Goal: Task Accomplishment & Management: Use online tool/utility

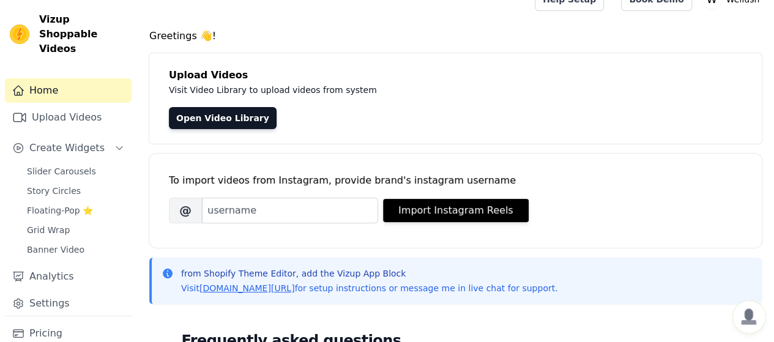
scroll to position [81, 0]
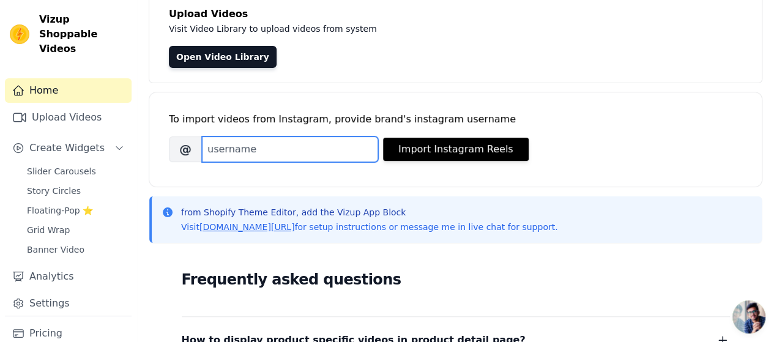
click at [346, 147] on input "Brand's Instagram Username" at bounding box center [290, 149] width 176 height 26
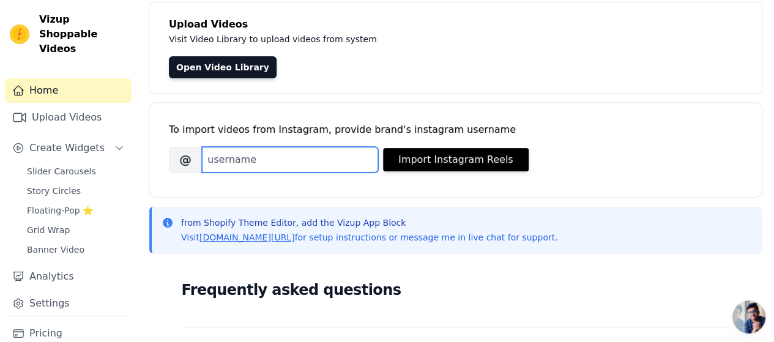
scroll to position [61, 0]
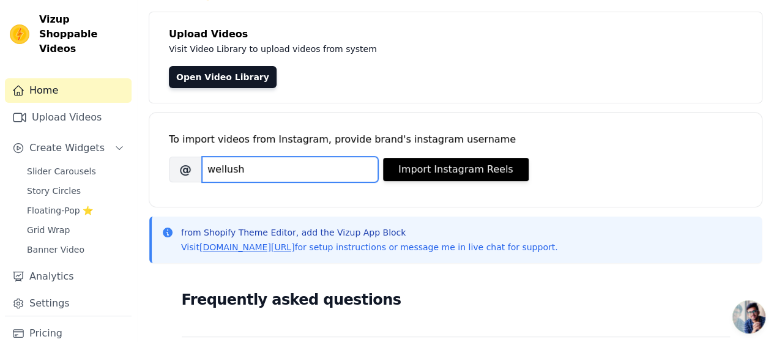
drag, startPoint x: 348, startPoint y: 12, endPoint x: 286, endPoint y: 165, distance: 164.6
click at [286, 165] on input "wellush" at bounding box center [290, 170] width 176 height 26
click at [242, 172] on input "wellush,official" at bounding box center [290, 170] width 176 height 26
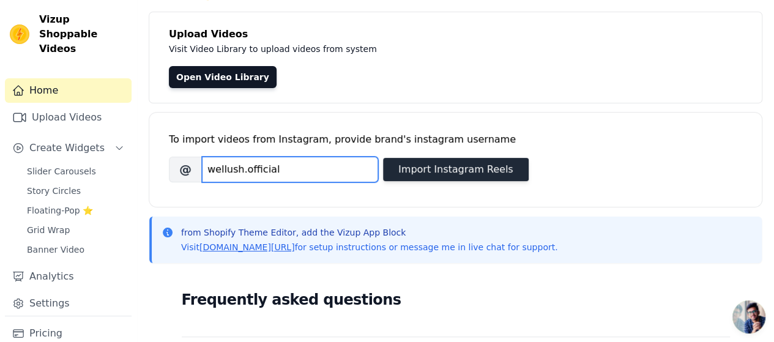
type input "wellush.official"
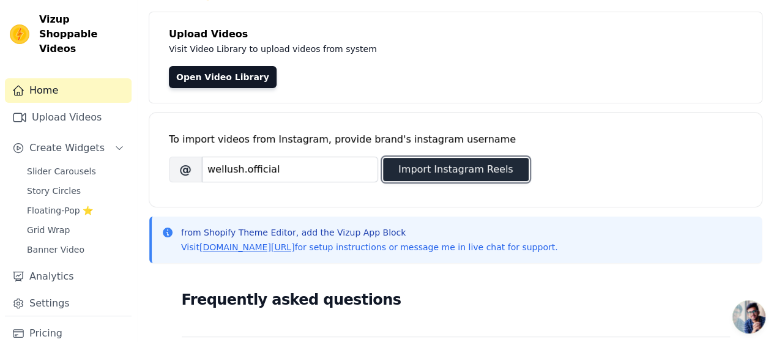
click at [450, 172] on button "Import Instagram Reels" at bounding box center [456, 169] width 146 height 23
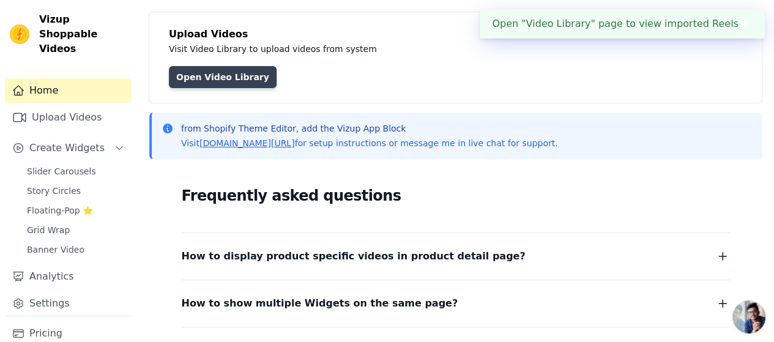
click at [220, 76] on link "Open Video Library" at bounding box center [223, 77] width 108 height 22
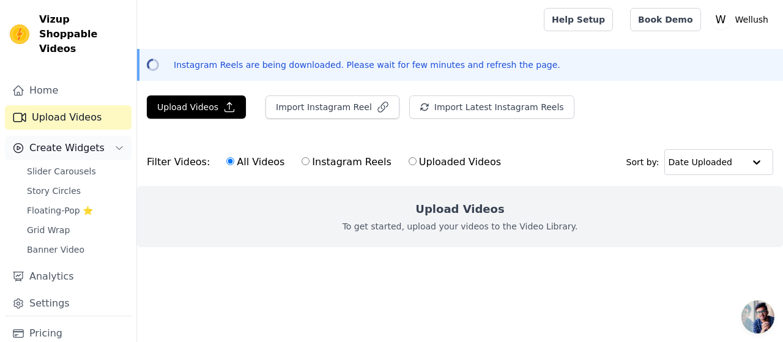
click at [78, 141] on span "Create Widgets" at bounding box center [66, 148] width 75 height 15
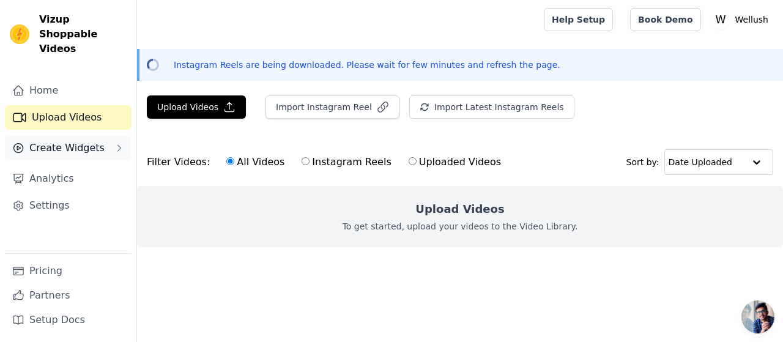
click at [87, 141] on span "Create Widgets" at bounding box center [66, 148] width 75 height 15
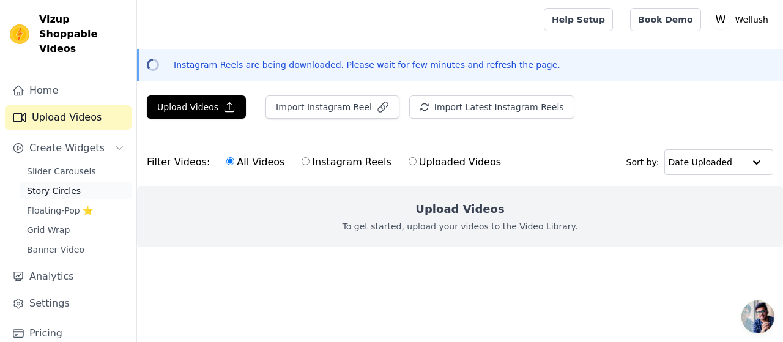
click at [70, 185] on span "Story Circles" at bounding box center [54, 191] width 54 height 12
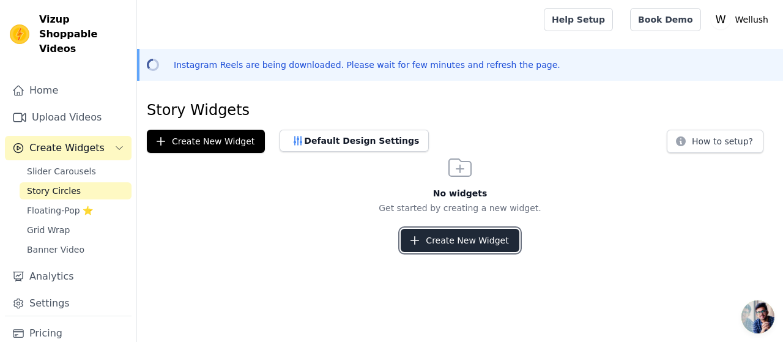
click at [473, 234] on button "Create New Widget" at bounding box center [460, 240] width 118 height 23
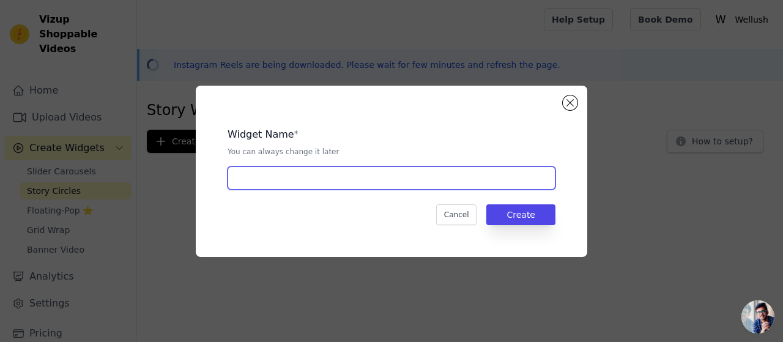
click at [394, 180] on input "text" at bounding box center [392, 177] width 328 height 23
type input "FEG"
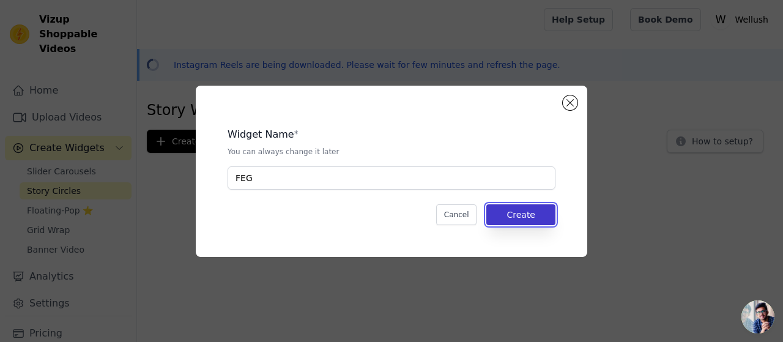
click at [543, 215] on button "Create" at bounding box center [520, 214] width 69 height 21
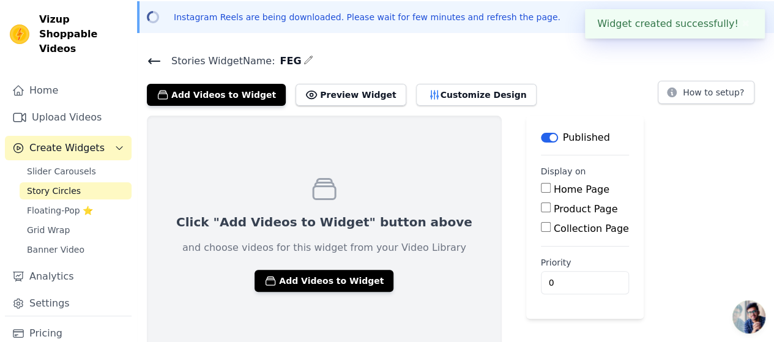
scroll to position [55, 0]
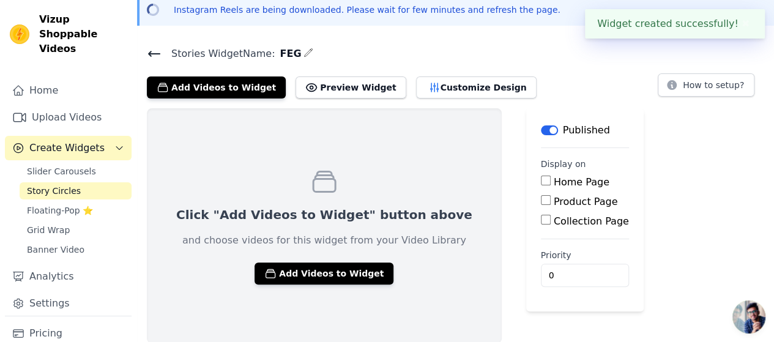
click at [554, 202] on label "Product Page" at bounding box center [586, 202] width 64 height 12
click at [550, 202] on input "Product Page" at bounding box center [546, 200] width 10 height 10
checkbox input "true"
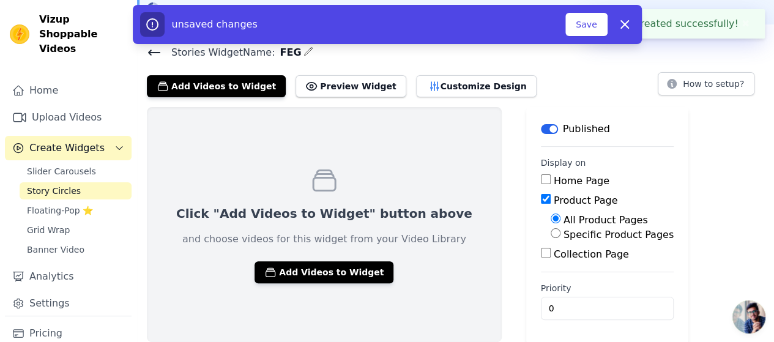
scroll to position [56, 0]
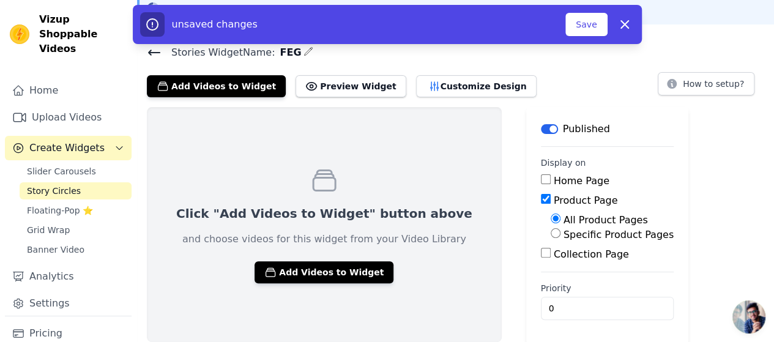
click at [550, 233] on input "Specific Product Pages" at bounding box center [555, 233] width 10 height 10
radio input "true"
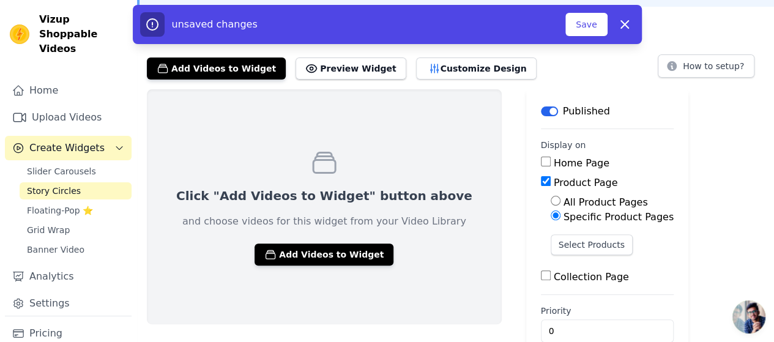
scroll to position [97, 0]
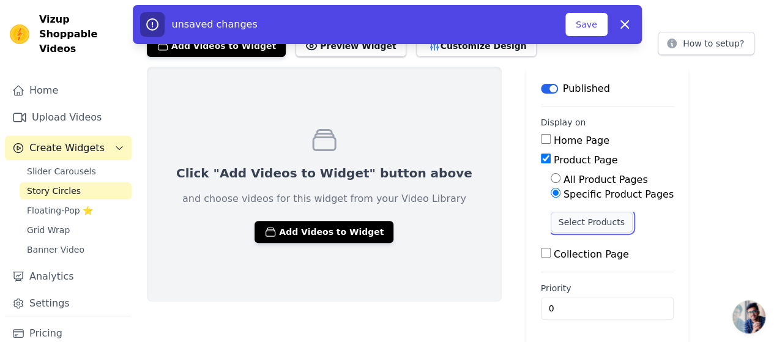
click at [550, 221] on button "Select Products" at bounding box center [591, 222] width 82 height 21
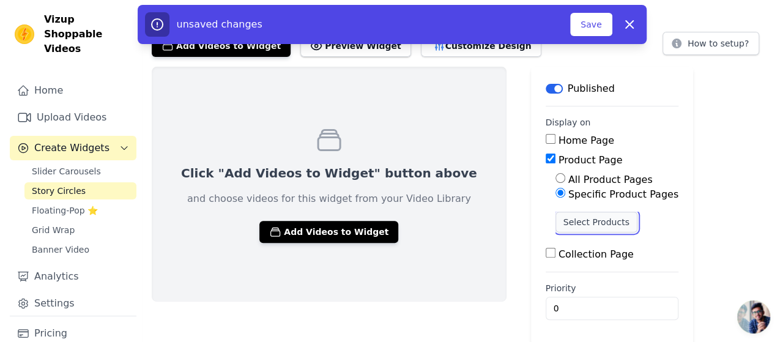
scroll to position [0, 0]
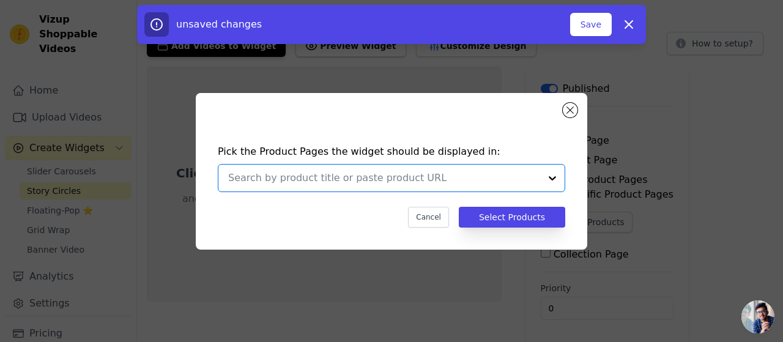
click at [536, 179] on input "text" at bounding box center [384, 178] width 312 height 15
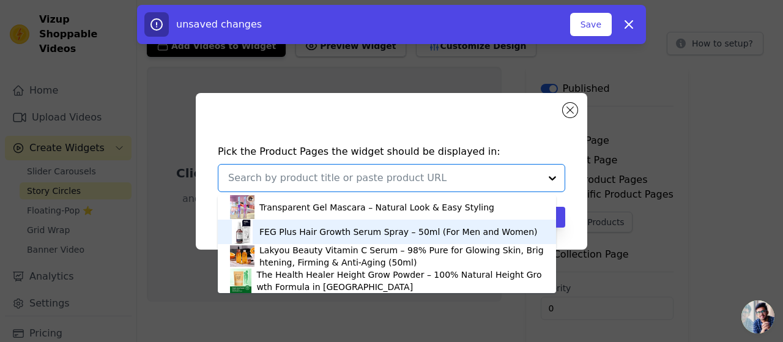
click at [405, 229] on div "FEG Plus Hair Growth Serum Spray – 50ml (For Men and Women)" at bounding box center [398, 232] width 278 height 12
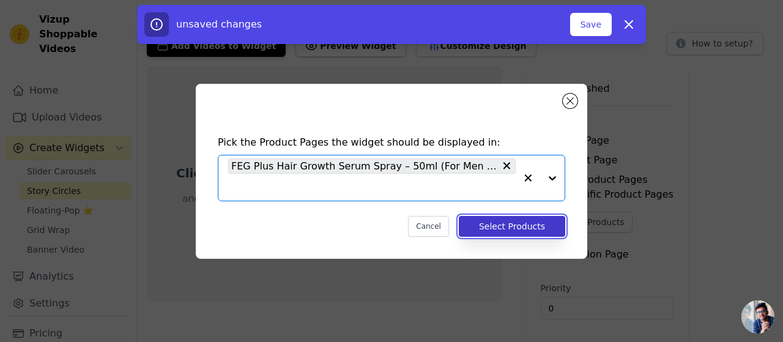
click at [499, 224] on button "Select Products" at bounding box center [512, 226] width 106 height 21
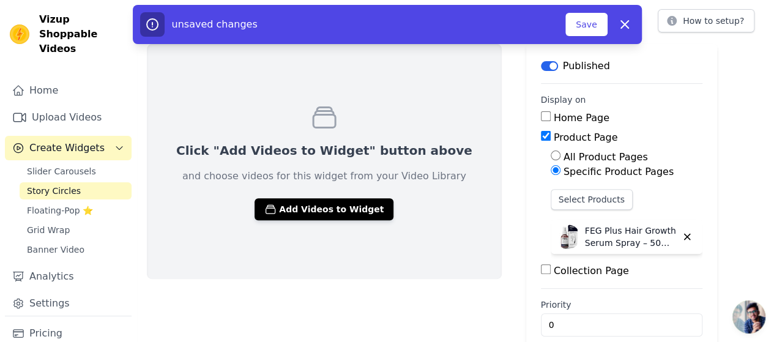
scroll to position [95, 0]
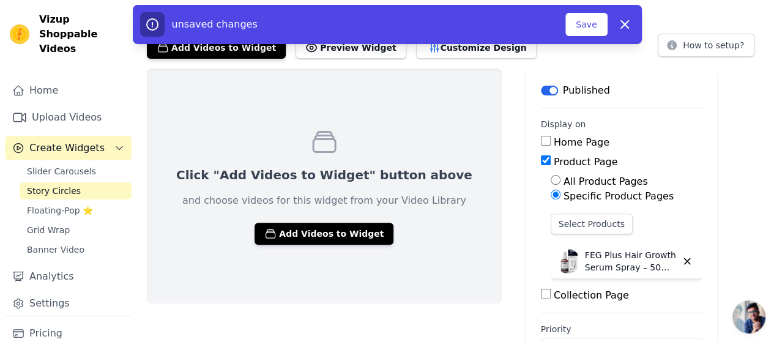
click at [330, 231] on button "Add Videos to Widget" at bounding box center [323, 234] width 139 height 22
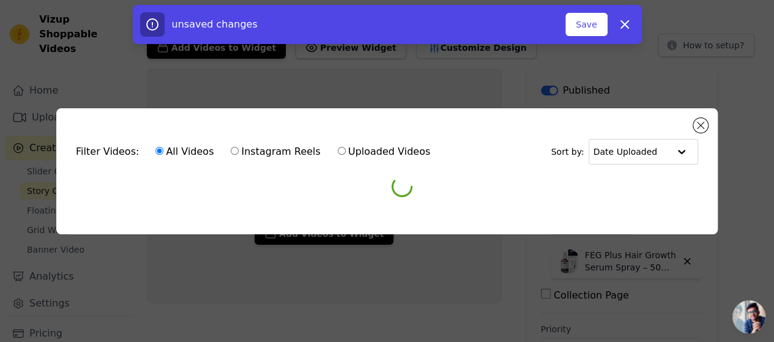
scroll to position [0, 0]
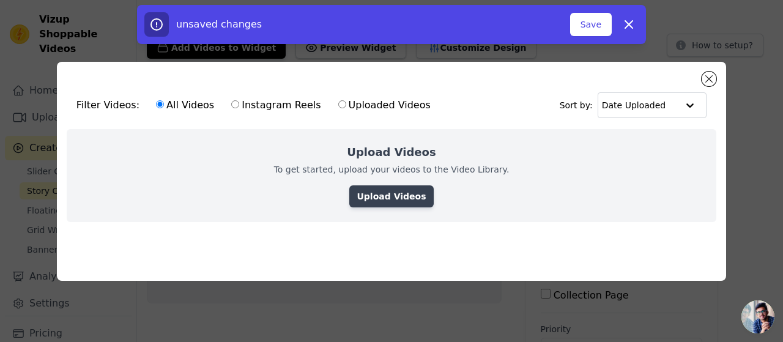
click at [395, 196] on link "Upload Videos" at bounding box center [391, 196] width 84 height 22
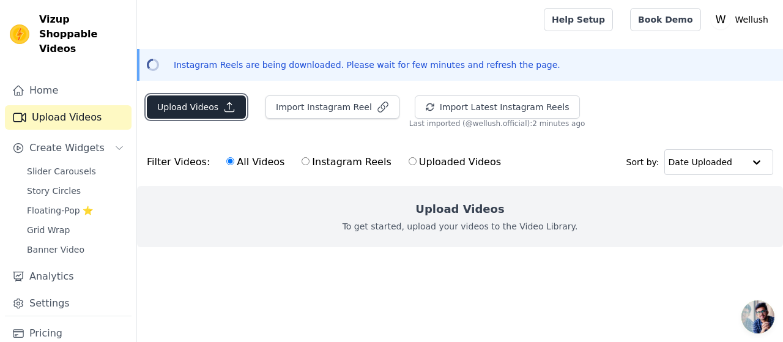
click at [190, 106] on button "Upload Videos" at bounding box center [196, 106] width 99 height 23
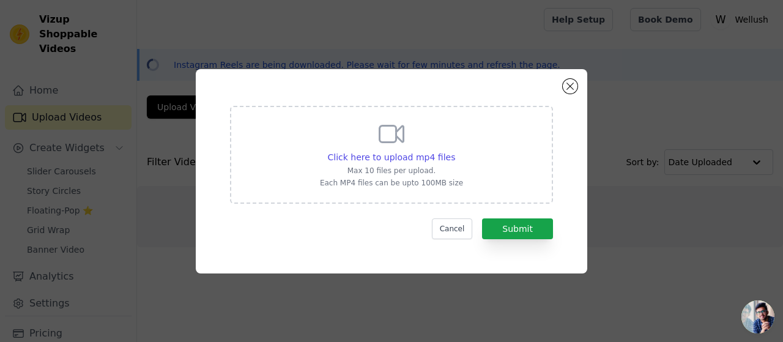
click at [387, 149] on div "Click here to upload mp4 files Max 10 files per upload. Each MP4 files can be u…" at bounding box center [391, 153] width 143 height 69
click at [454, 150] on input "Click here to upload mp4 files Max 10 files per upload. Each MP4 files can be u…" at bounding box center [454, 150] width 1 height 1
type input "C:\fakepath\FEG Hair Serum Video 1.mp4"
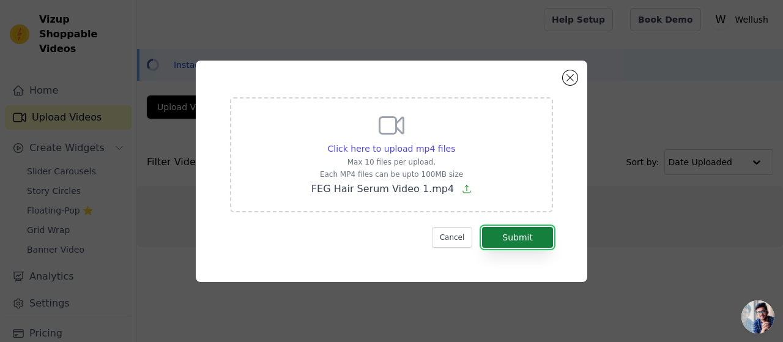
click at [513, 236] on button "Submit" at bounding box center [517, 237] width 71 height 21
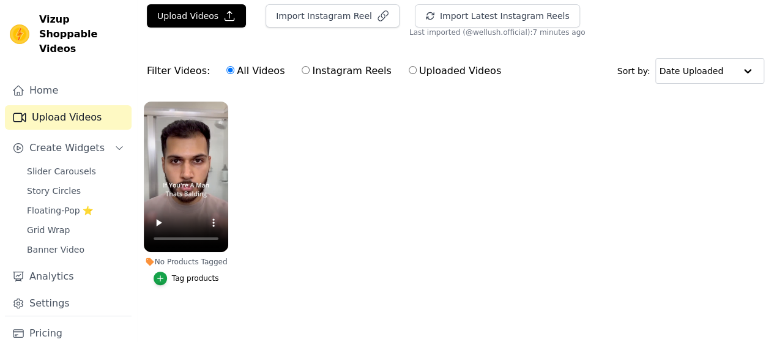
scroll to position [40, 0]
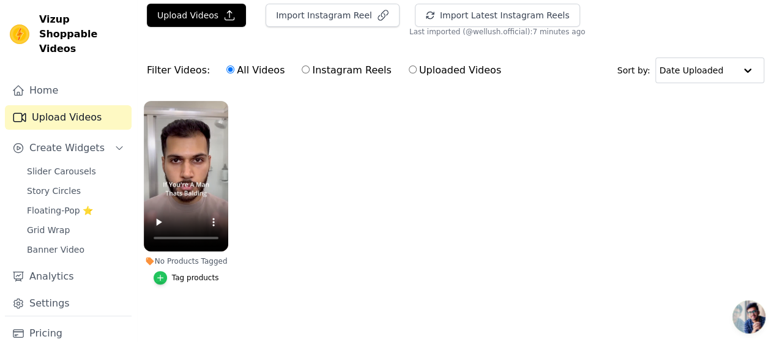
click at [161, 273] on icon "button" at bounding box center [160, 277] width 9 height 9
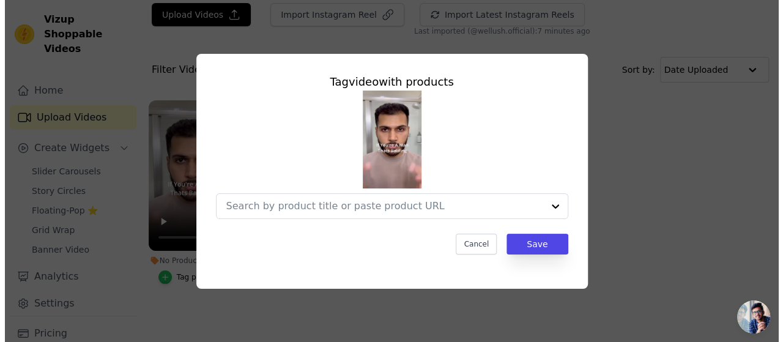
scroll to position [0, 0]
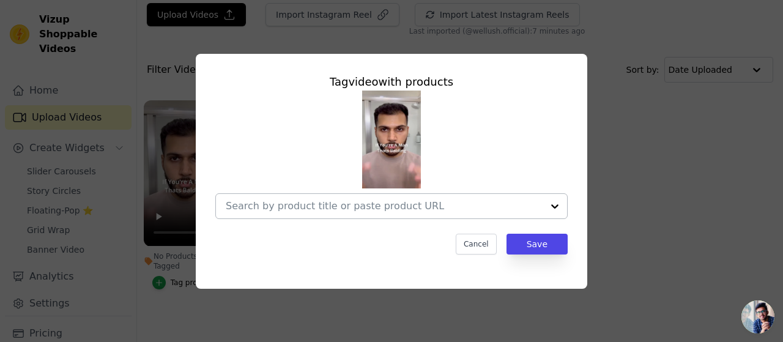
click at [294, 202] on input "No Products Tagged Tag video with products Cancel Save Tag products" at bounding box center [384, 206] width 317 height 12
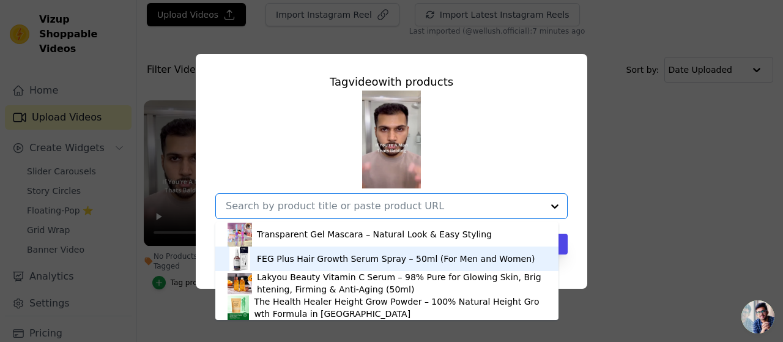
click at [303, 259] on div "FEG Plus Hair Growth Serum Spray – 50ml (For Men and Women)" at bounding box center [396, 259] width 278 height 12
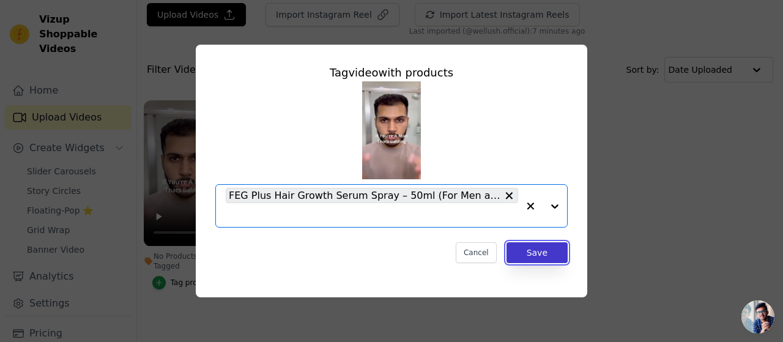
click at [549, 250] on button "Save" at bounding box center [536, 252] width 61 height 21
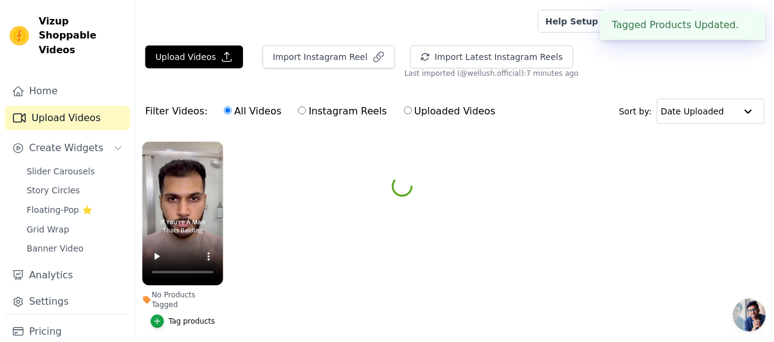
scroll to position [40, 0]
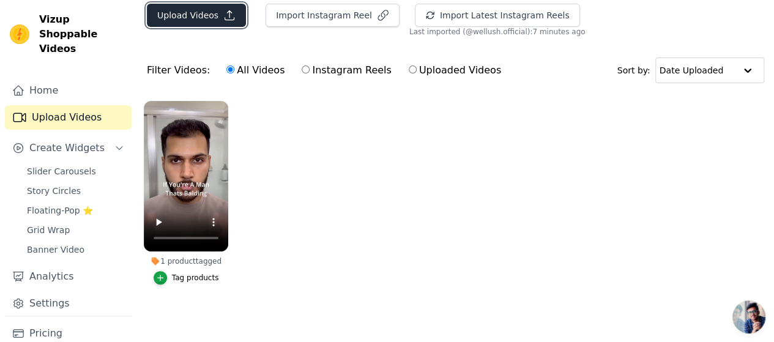
click at [208, 13] on button "Upload Videos" at bounding box center [196, 15] width 99 height 23
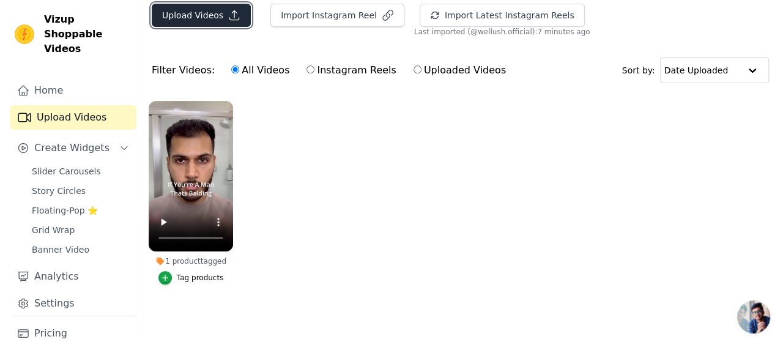
scroll to position [0, 0]
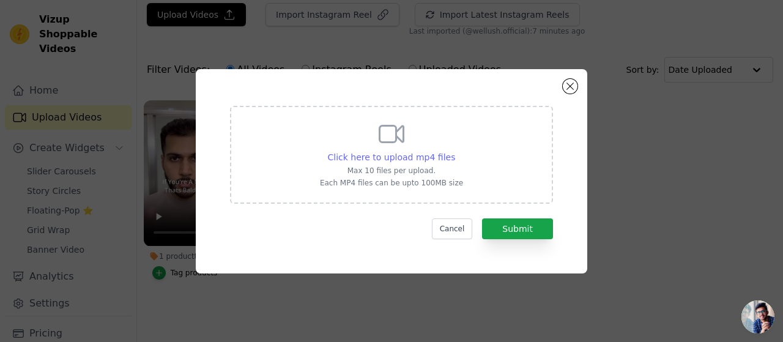
click at [426, 160] on span "Click here to upload mp4 files" at bounding box center [392, 157] width 128 height 10
click at [454, 151] on input "Click here to upload mp4 files Max 10 files per upload. Each MP4 files can be u…" at bounding box center [454, 150] width 1 height 1
type input "C:\fakepath\FEG Video 3.mp4"
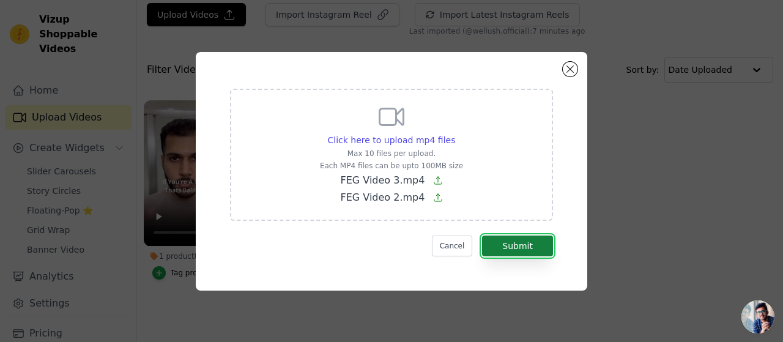
click at [525, 242] on button "Submit" at bounding box center [517, 245] width 71 height 21
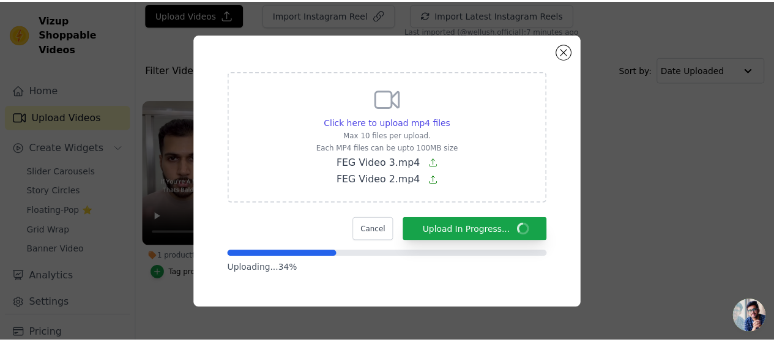
scroll to position [40, 0]
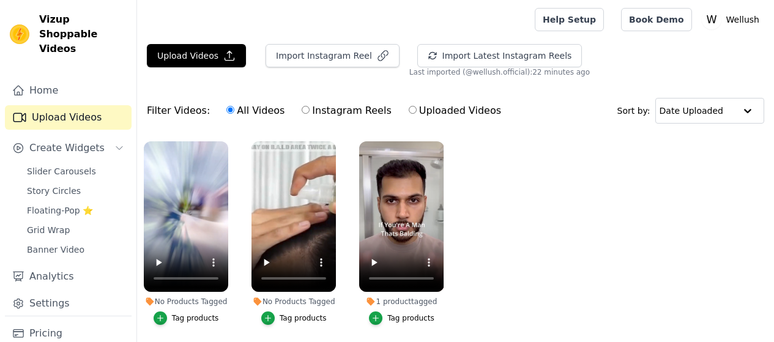
scroll to position [40, 0]
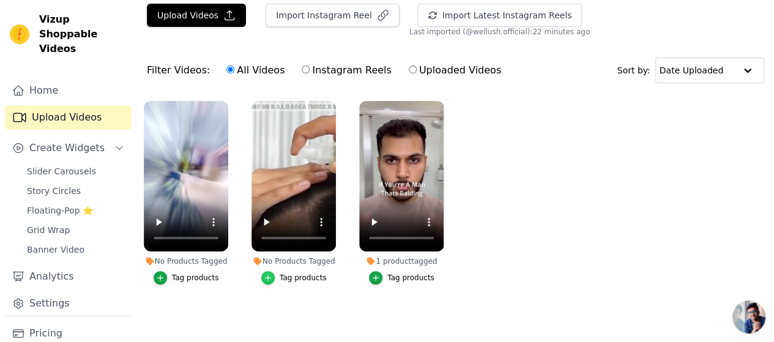
click at [272, 271] on div "button" at bounding box center [267, 277] width 13 height 13
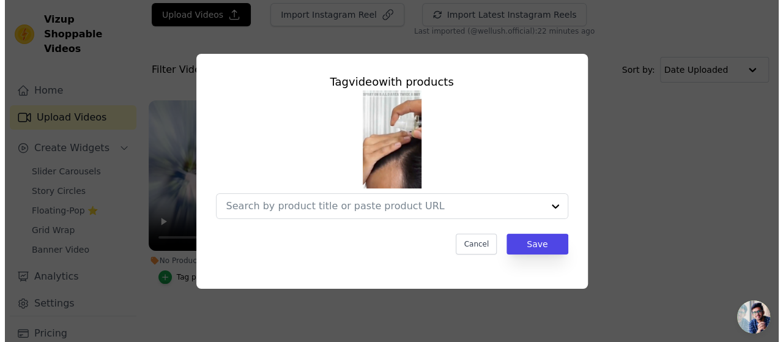
scroll to position [0, 0]
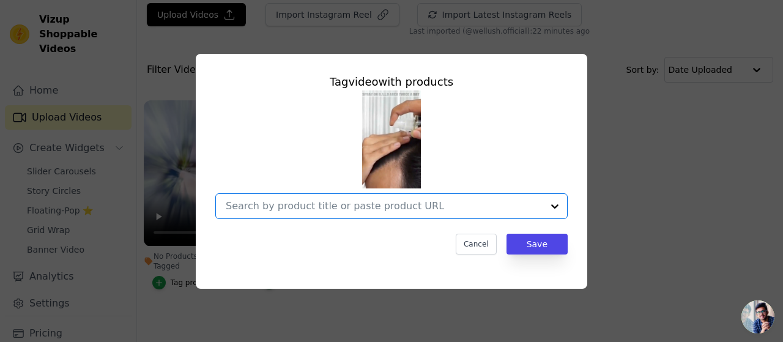
click at [351, 206] on input "No Products Tagged Tag video with products Option undefined, selected. Select i…" at bounding box center [384, 206] width 317 height 12
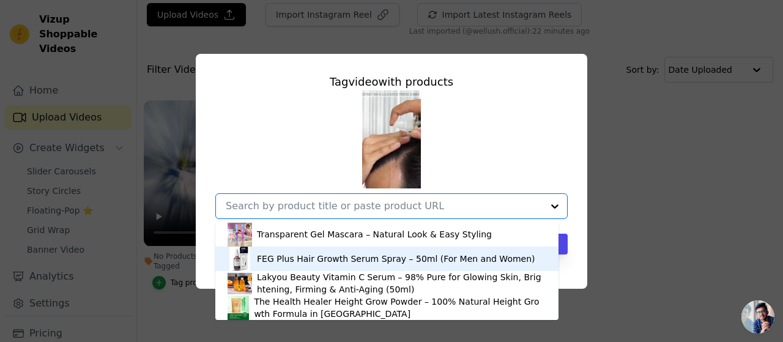
click at [333, 260] on div "FEG Plus Hair Growth Serum Spray – 50ml (For Men and Women)" at bounding box center [396, 259] width 278 height 12
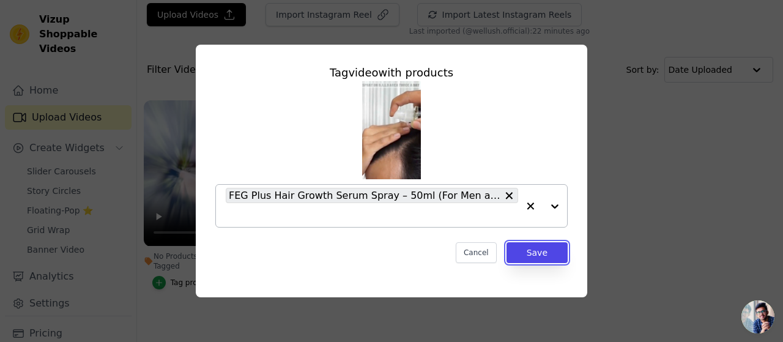
drag, startPoint x: 555, startPoint y: 252, endPoint x: 403, endPoint y: 254, distance: 151.7
click at [554, 251] on button "Save" at bounding box center [536, 252] width 61 height 21
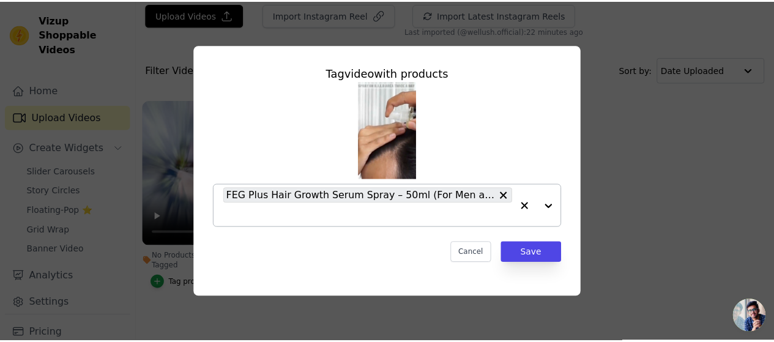
scroll to position [40, 0]
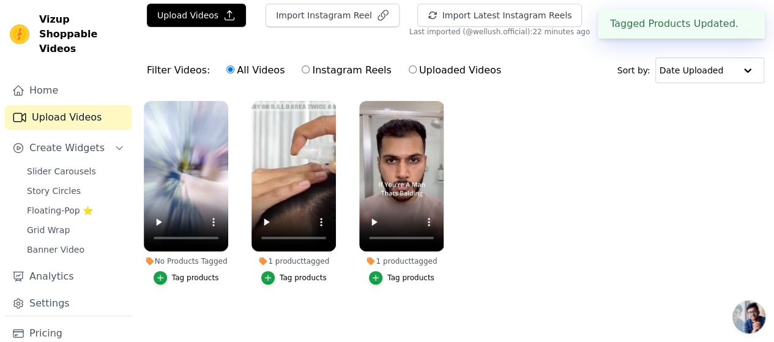
click at [180, 273] on div "Tag products" at bounding box center [195, 278] width 47 height 10
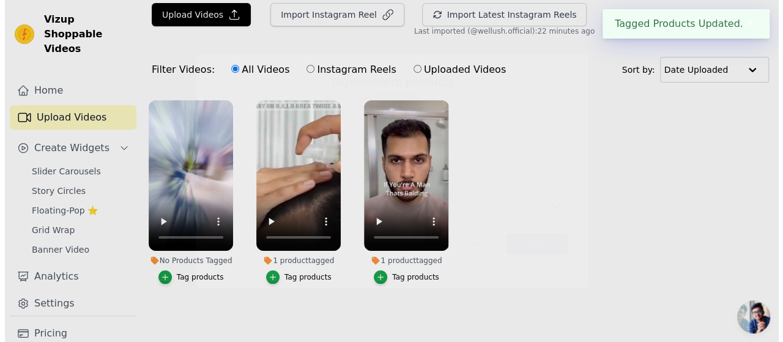
scroll to position [0, 0]
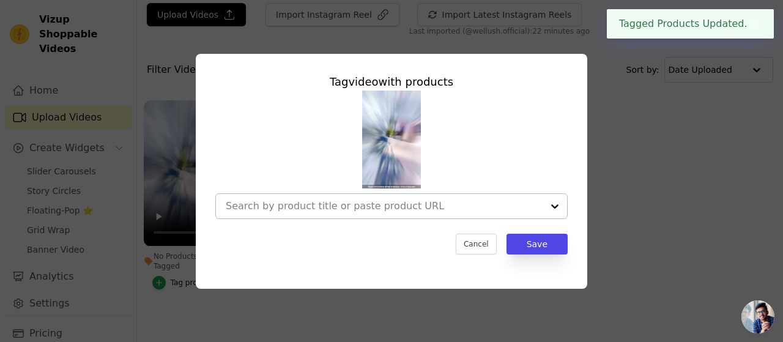
click at [475, 202] on input "No Products Tagged Tag video with products Cancel Save Tag products" at bounding box center [384, 206] width 317 height 12
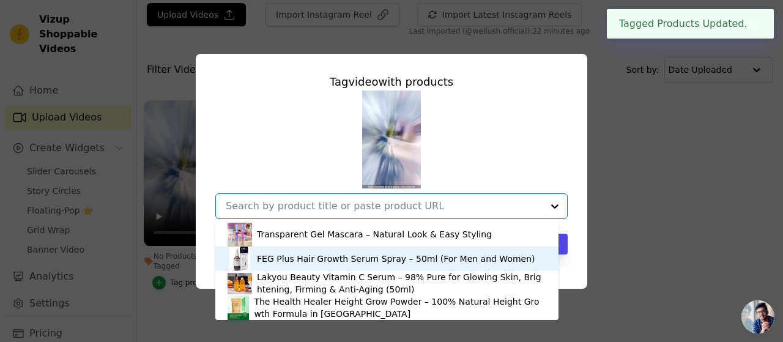
click at [350, 259] on div "FEG Plus Hair Growth Serum Spray – 50ml (For Men and Women)" at bounding box center [396, 259] width 278 height 12
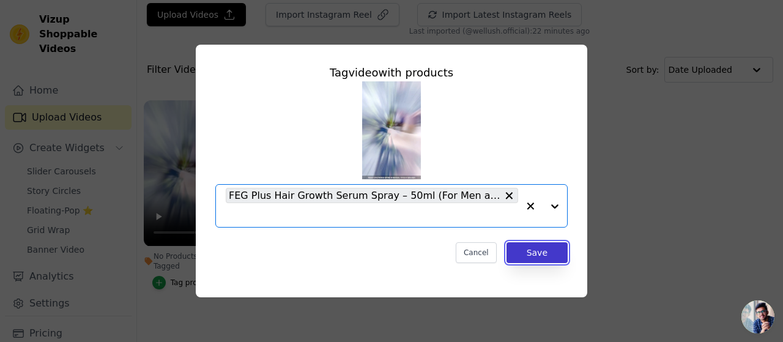
click at [535, 250] on button "Save" at bounding box center [536, 252] width 61 height 21
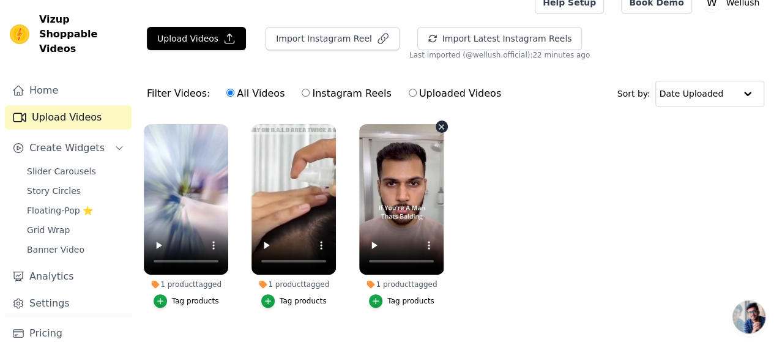
scroll to position [41, 0]
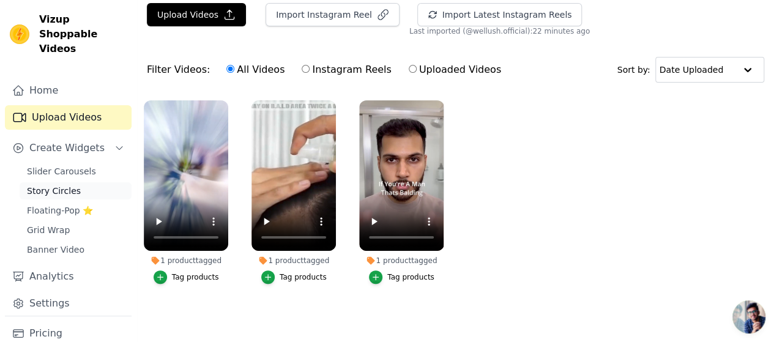
click at [81, 182] on link "Story Circles" at bounding box center [76, 190] width 112 height 17
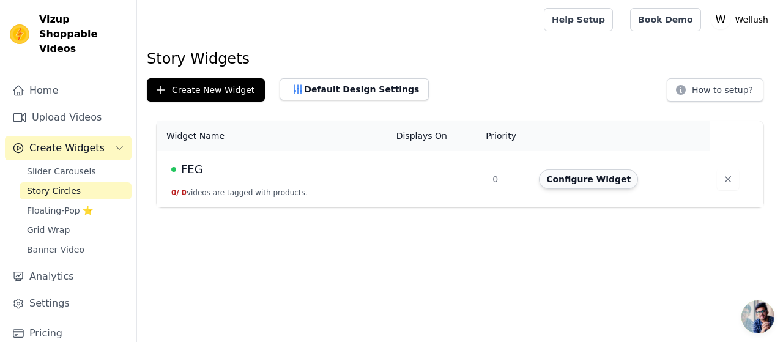
click at [599, 179] on button "Configure Widget" at bounding box center [588, 179] width 99 height 20
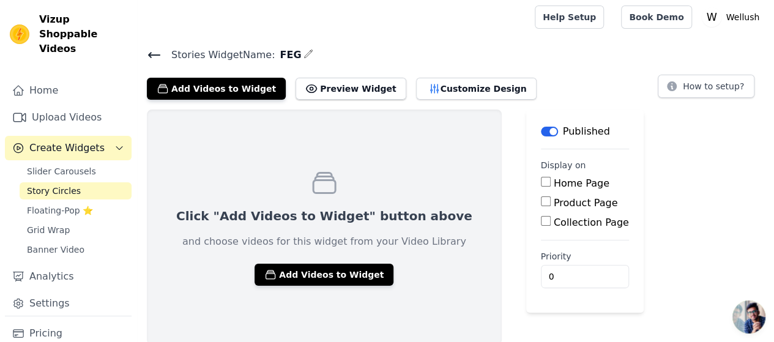
scroll to position [4, 0]
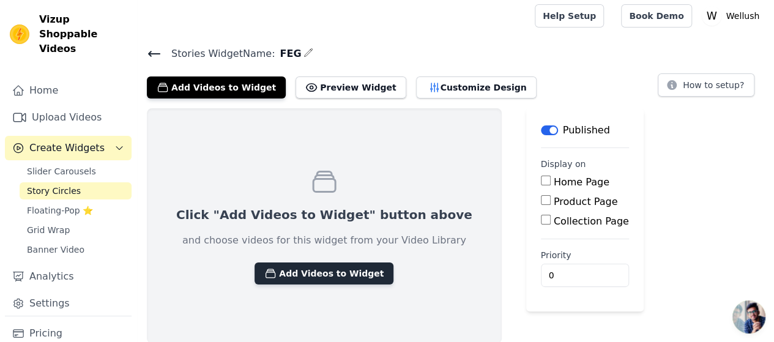
click at [303, 267] on button "Add Videos to Widget" at bounding box center [323, 273] width 139 height 22
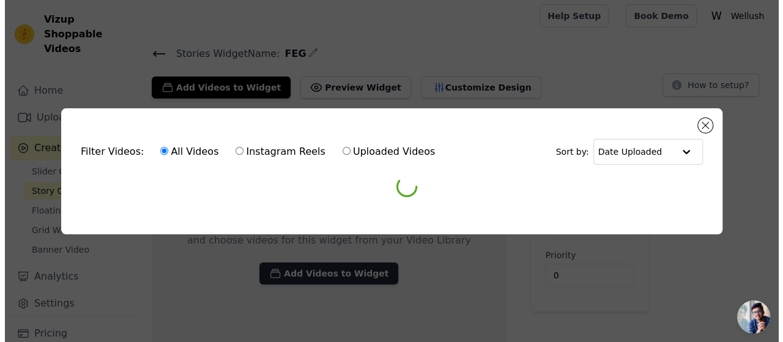
scroll to position [0, 0]
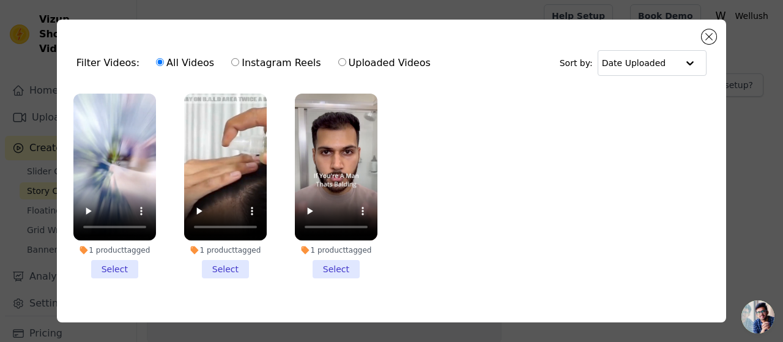
click at [122, 268] on li "1 product tagged Select" at bounding box center [114, 186] width 83 height 185
click at [0, 0] on input "1 product tagged Select" at bounding box center [0, 0] width 0 height 0
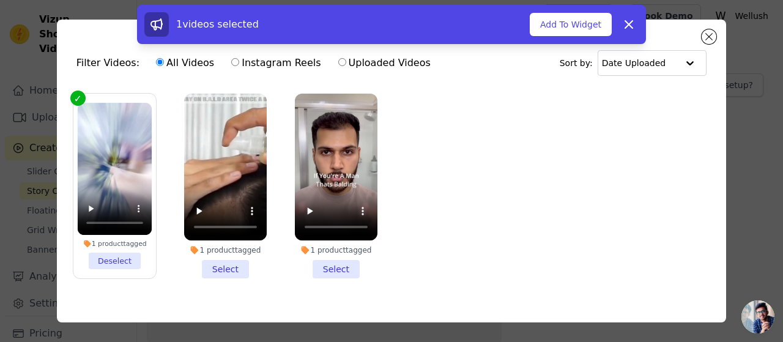
click at [224, 264] on li "1 product tagged Select" at bounding box center [225, 186] width 83 height 185
click at [0, 0] on input "1 product tagged Select" at bounding box center [0, 0] width 0 height 0
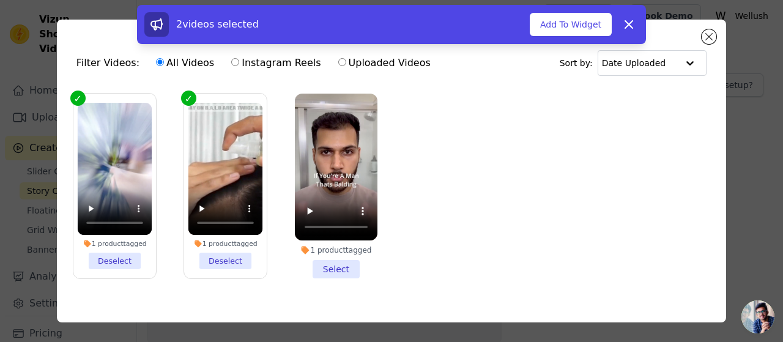
click at [336, 264] on li "1 product tagged Select" at bounding box center [336, 186] width 83 height 185
click at [0, 0] on input "1 product tagged Select" at bounding box center [0, 0] width 0 height 0
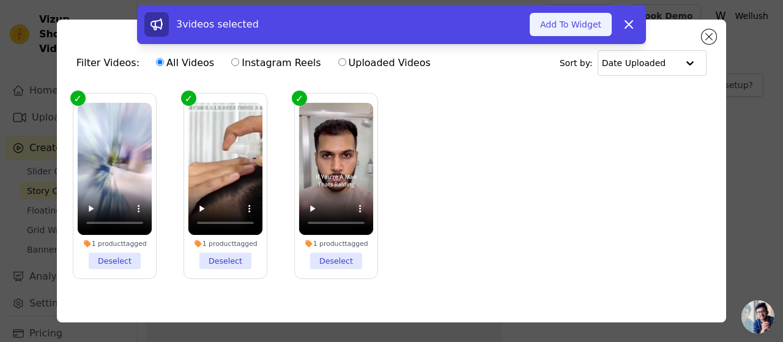
click at [587, 30] on button "Add To Widget" at bounding box center [571, 24] width 82 height 23
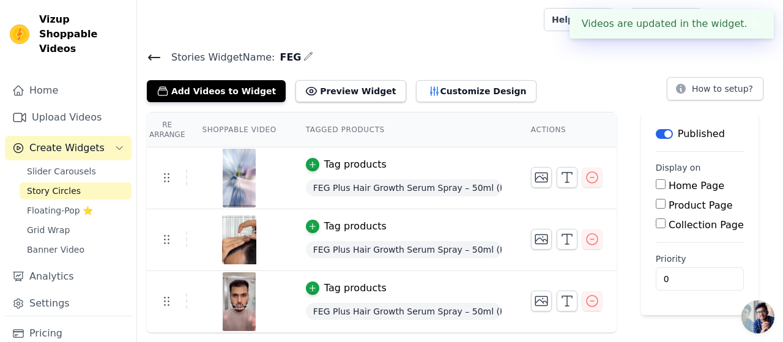
click at [656, 202] on input "Product Page" at bounding box center [661, 204] width 10 height 10
checkbox input "true"
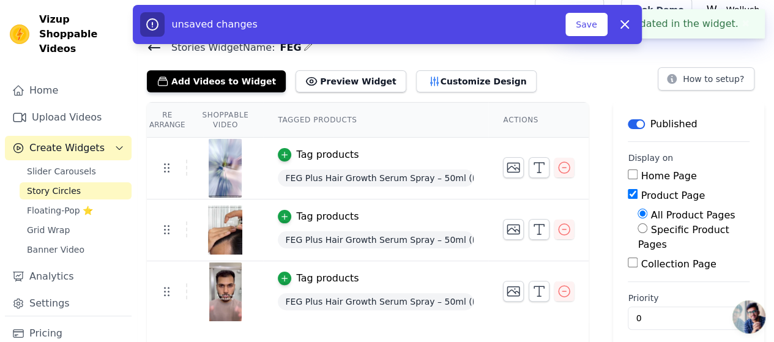
scroll to position [20, 0]
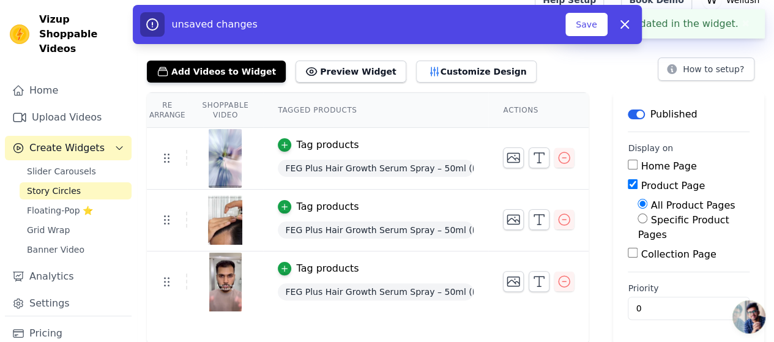
click at [680, 220] on label "Specific Product Pages" at bounding box center [682, 227] width 91 height 26
click at [647, 220] on input "Specific Product Pages" at bounding box center [642, 218] width 10 height 10
radio input "true"
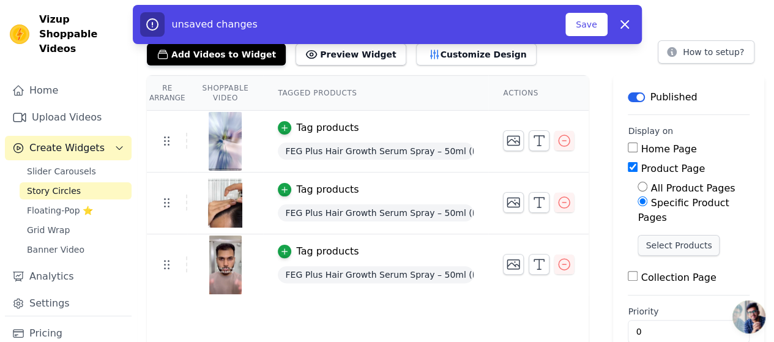
scroll to position [60, 0]
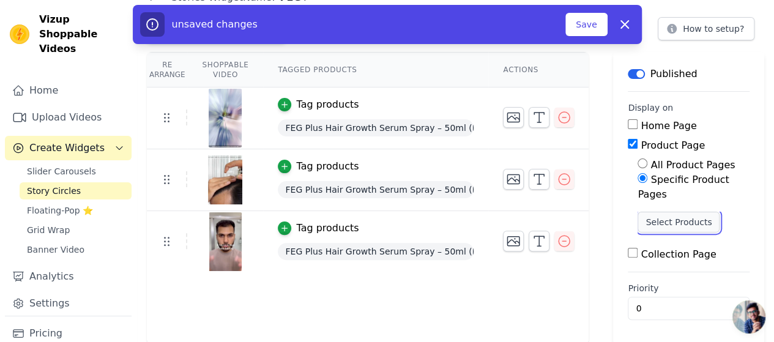
click at [681, 222] on button "Select Products" at bounding box center [678, 222] width 82 height 21
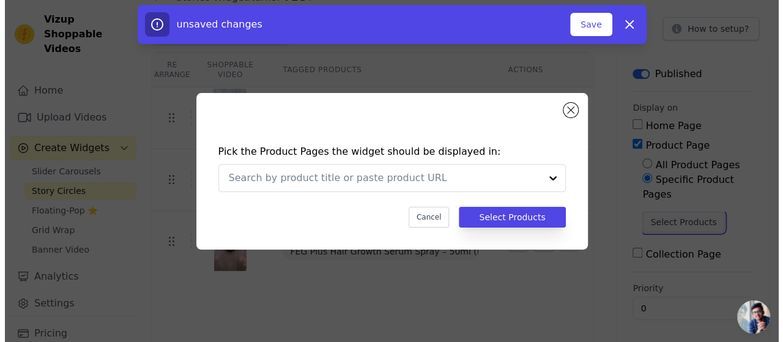
scroll to position [0, 0]
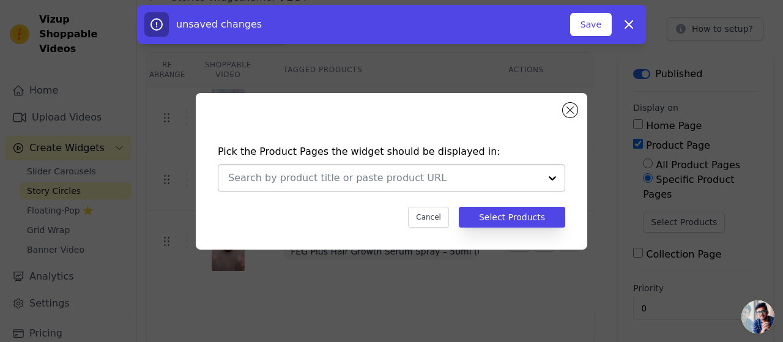
click at [398, 172] on input "text" at bounding box center [384, 178] width 312 height 15
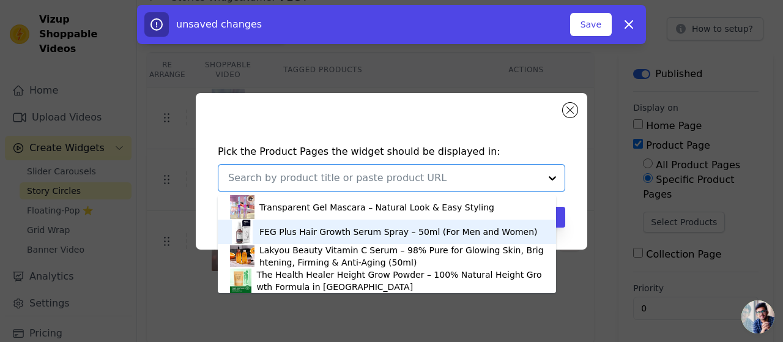
click at [372, 234] on div "FEG Plus Hair Growth Serum Spray – 50ml (For Men and Women)" at bounding box center [398, 232] width 278 height 12
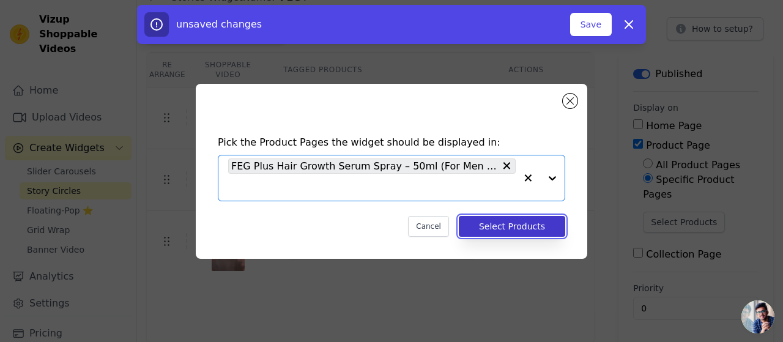
click at [530, 224] on button "Select Products" at bounding box center [512, 226] width 106 height 21
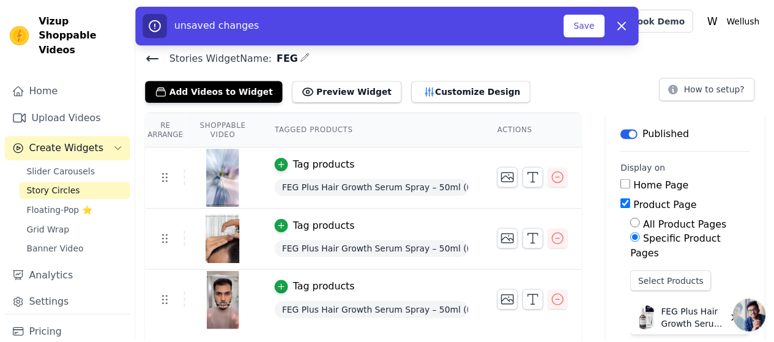
scroll to position [60, 0]
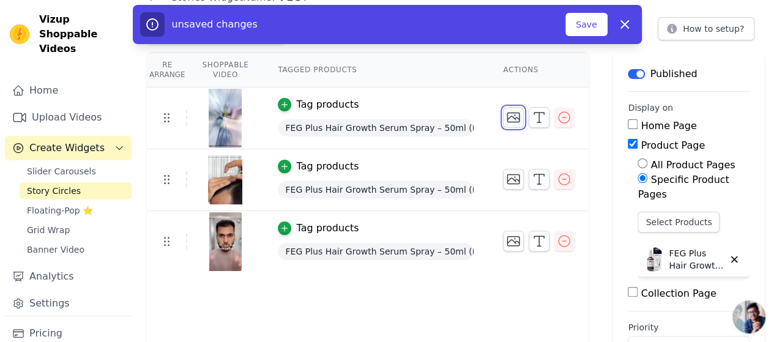
click at [508, 118] on icon "button" at bounding box center [513, 117] width 15 height 15
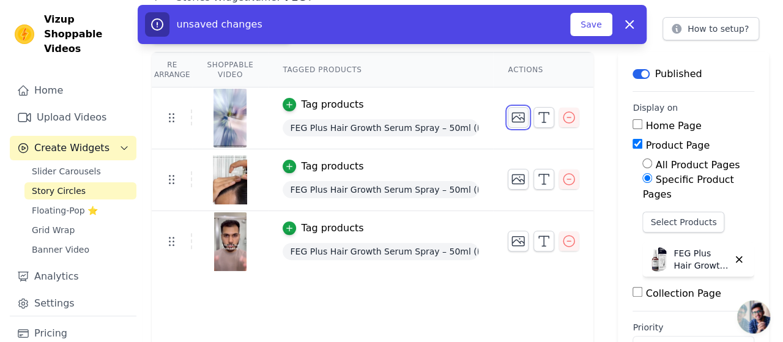
scroll to position [0, 0]
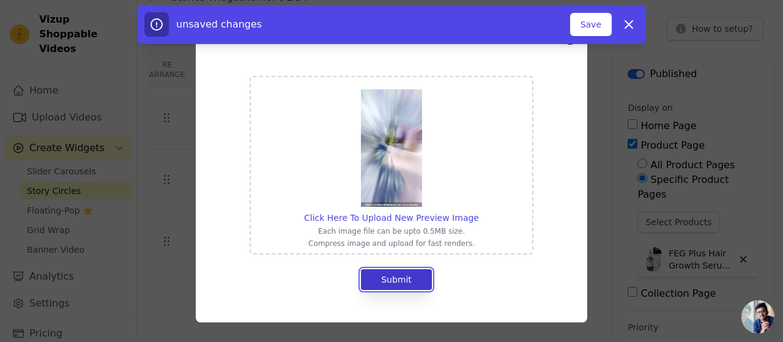
click at [416, 277] on button "Submit" at bounding box center [396, 279] width 71 height 21
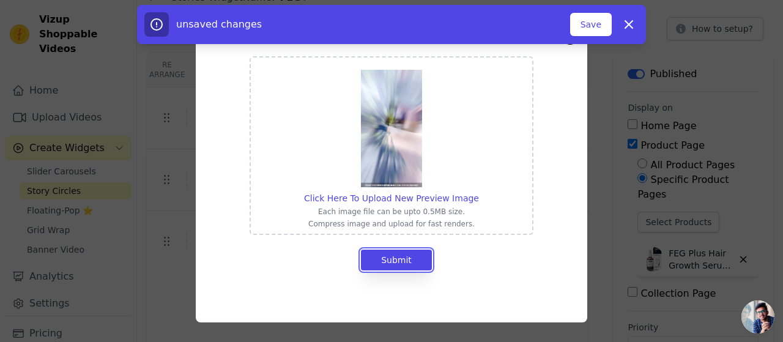
scroll to position [21, 0]
click at [391, 152] on img at bounding box center [391, 127] width 61 height 117
click at [478, 190] on input "Click Here To Upload New Preview Image Each image file can be upto 0.5MB size. …" at bounding box center [478, 190] width 1 height 1
click at [437, 199] on span "Click Here To Upload New Preview Image" at bounding box center [391, 197] width 175 height 10
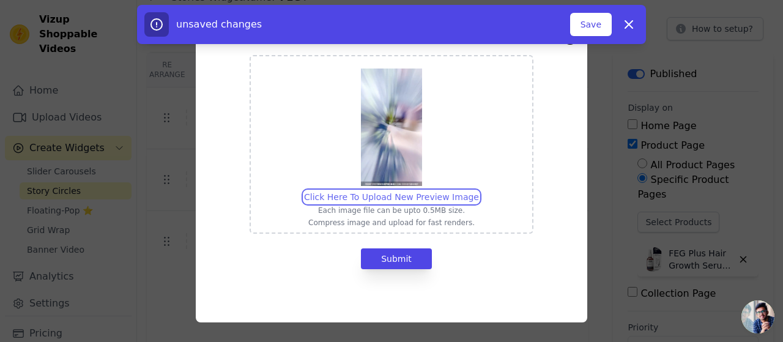
click at [478, 191] on input "Click Here To Upload New Preview Image Each image file can be upto 0.5MB size. …" at bounding box center [478, 190] width 1 height 1
type input "C:\fakepath\rn-image_picker_lib_temp_a4c2b212-4196-45c9-b346-15282721ad6f.jpg"
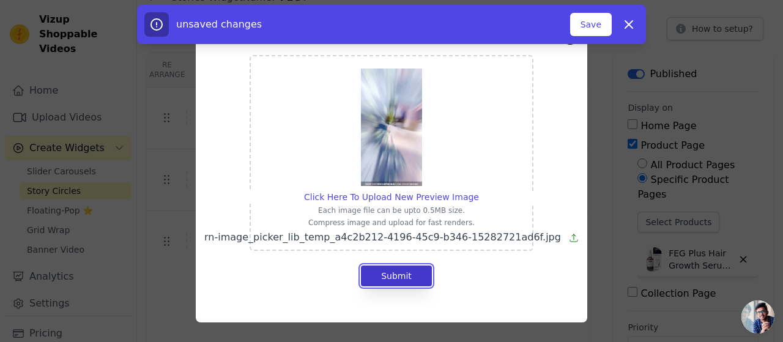
click at [404, 275] on button "Submit" at bounding box center [396, 275] width 71 height 21
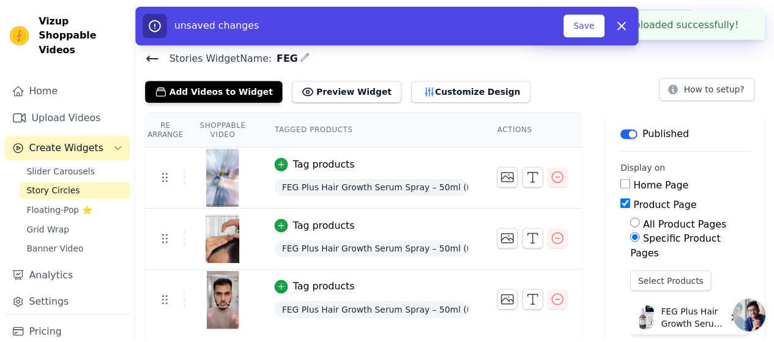
scroll to position [60, 0]
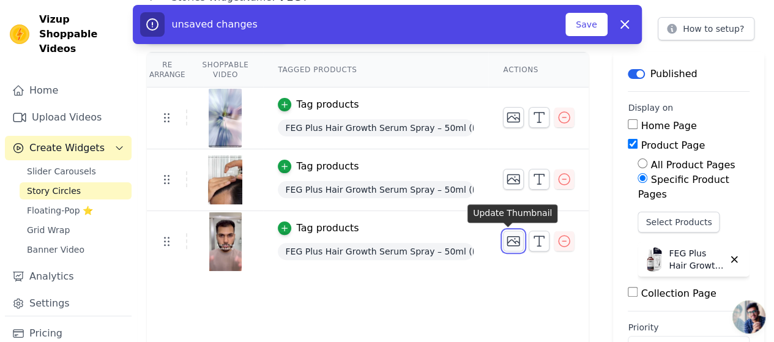
click at [509, 237] on icon "button" at bounding box center [514, 241] width 12 height 9
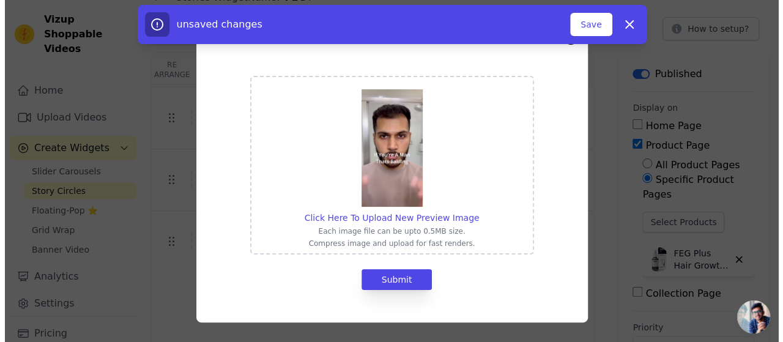
scroll to position [0, 0]
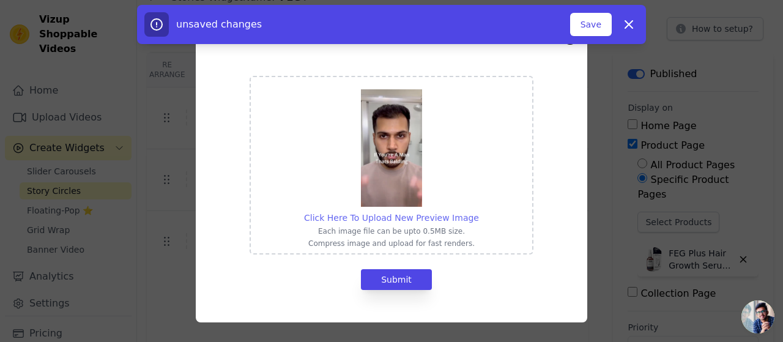
click at [417, 216] on span "Click Here To Upload New Preview Image" at bounding box center [391, 218] width 175 height 10
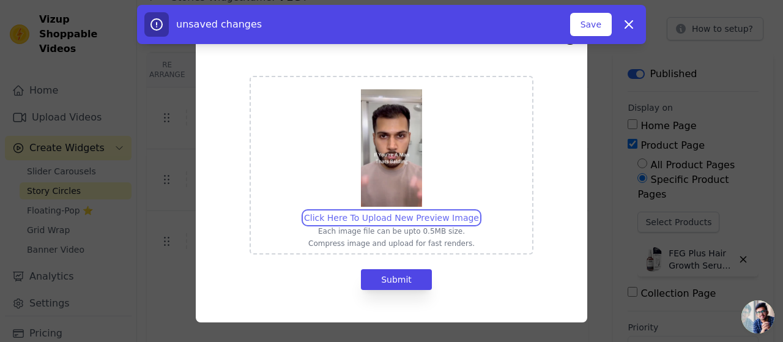
click at [478, 212] on input "Click Here To Upload New Preview Image Each image file can be upto 0.5MB size. …" at bounding box center [478, 211] width 1 height 1
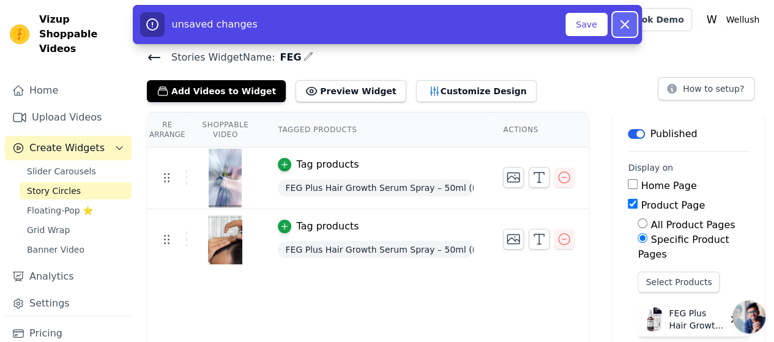
click at [621, 26] on icon "button" at bounding box center [624, 24] width 7 height 7
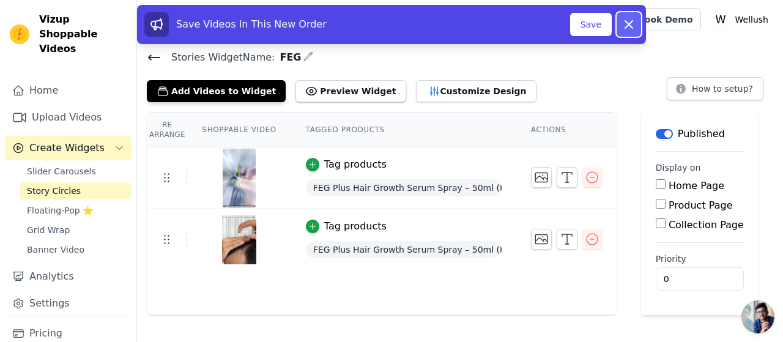
click at [634, 23] on icon at bounding box center [628, 24] width 15 height 15
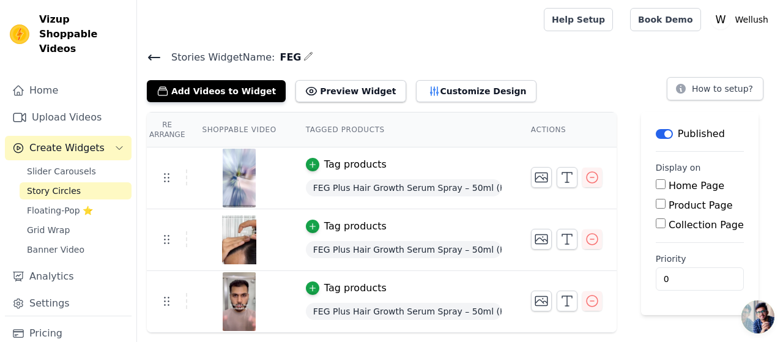
click at [656, 206] on input "Product Page" at bounding box center [661, 204] width 10 height 10
checkbox input "true"
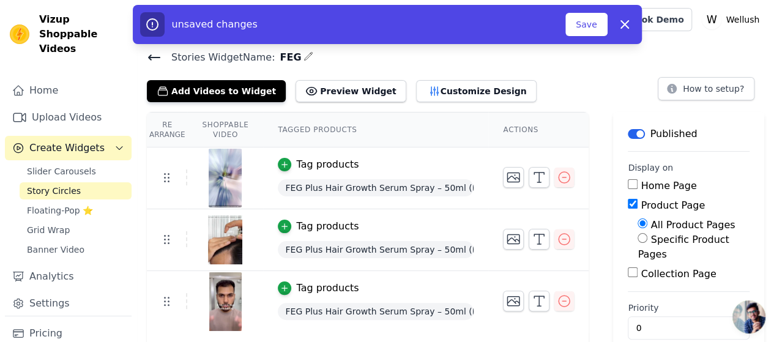
click at [667, 239] on label "Specific Product Pages" at bounding box center [682, 247] width 91 height 26
click at [647, 239] on input "Specific Product Pages" at bounding box center [642, 238] width 10 height 10
radio input "true"
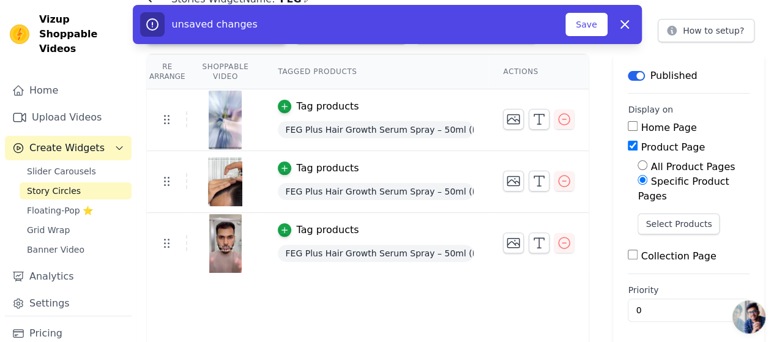
scroll to position [60, 0]
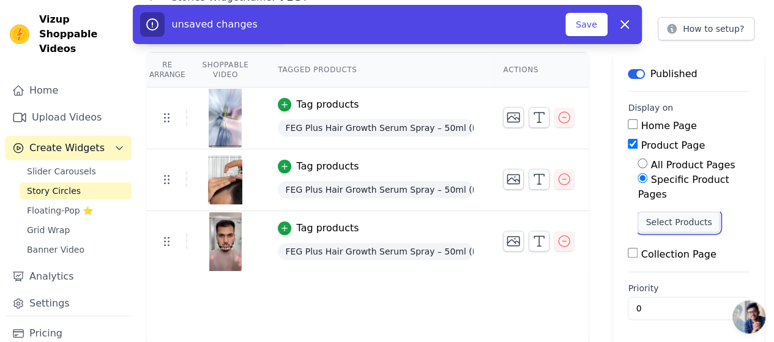
click at [684, 221] on button "Select Products" at bounding box center [678, 222] width 82 height 21
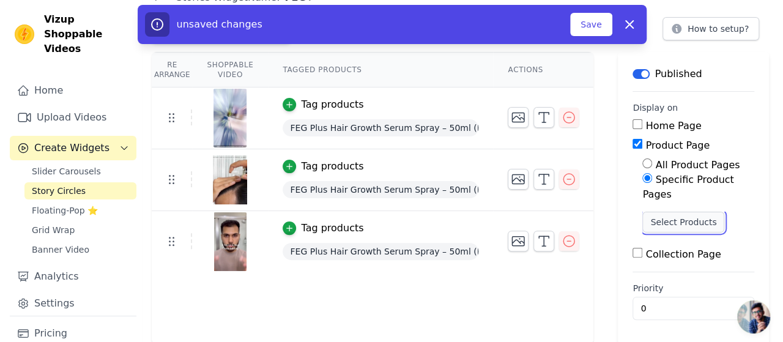
scroll to position [0, 0]
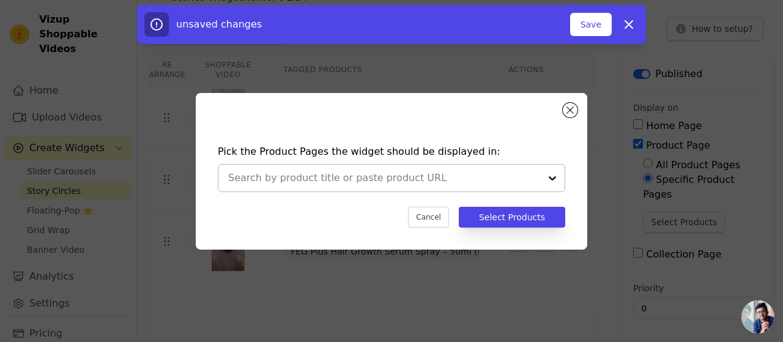
click at [502, 182] on input "text" at bounding box center [384, 178] width 312 height 15
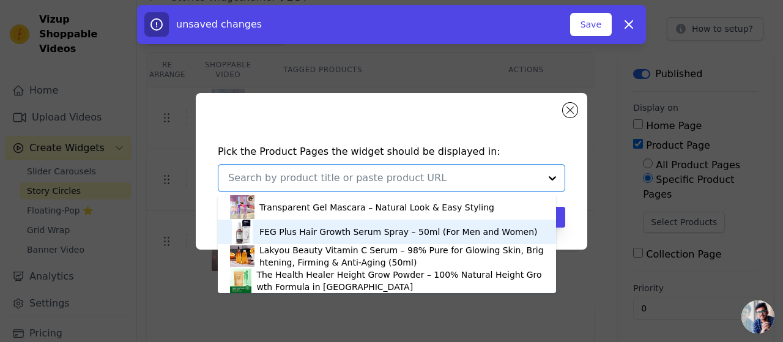
click at [450, 232] on div "FEG Plus Hair Growth Serum Spray – 50ml (For Men and Women)" at bounding box center [398, 232] width 278 height 12
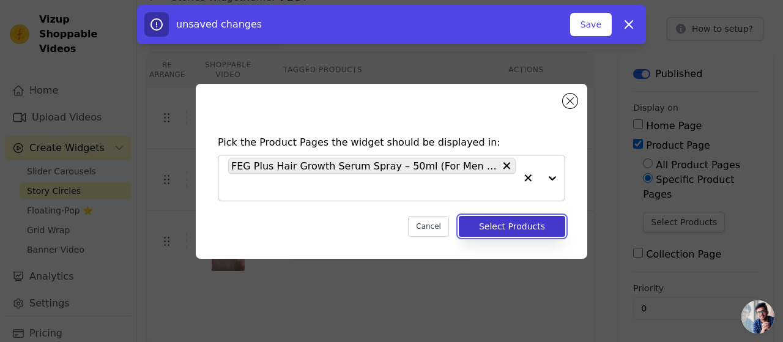
click at [498, 224] on button "Select Products" at bounding box center [512, 226] width 106 height 21
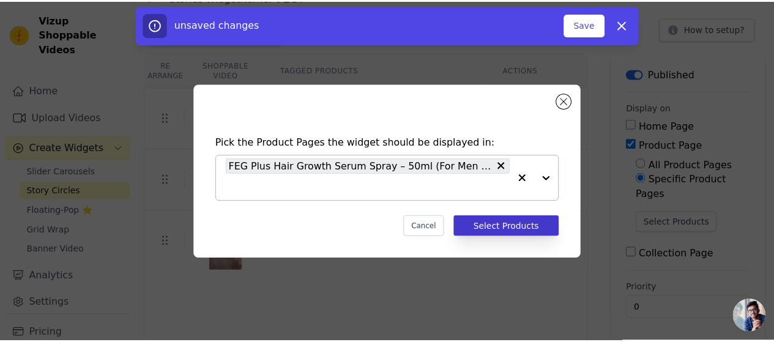
scroll to position [60, 0]
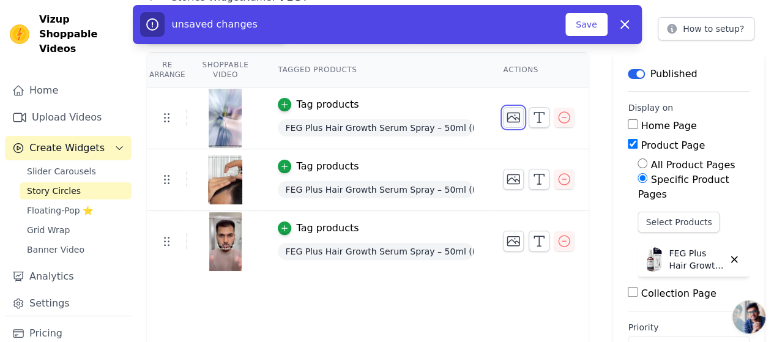
click at [509, 112] on icon "button" at bounding box center [513, 117] width 15 height 15
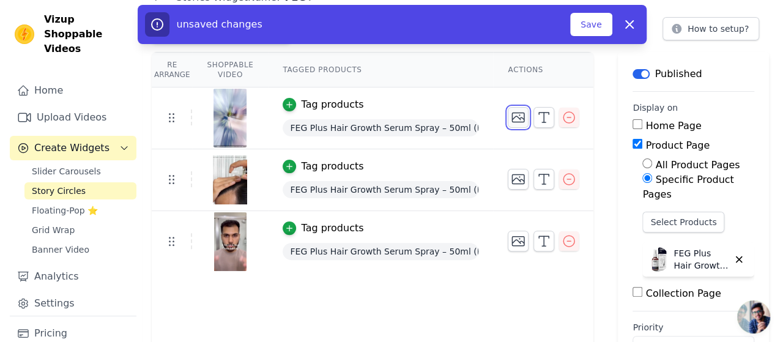
scroll to position [0, 0]
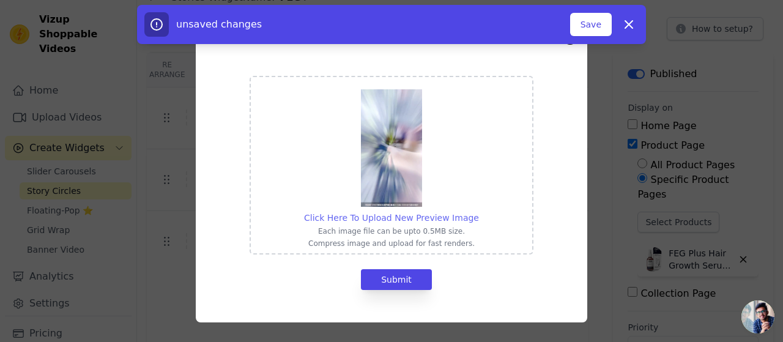
click at [365, 215] on span "Click Here To Upload New Preview Image" at bounding box center [391, 218] width 175 height 10
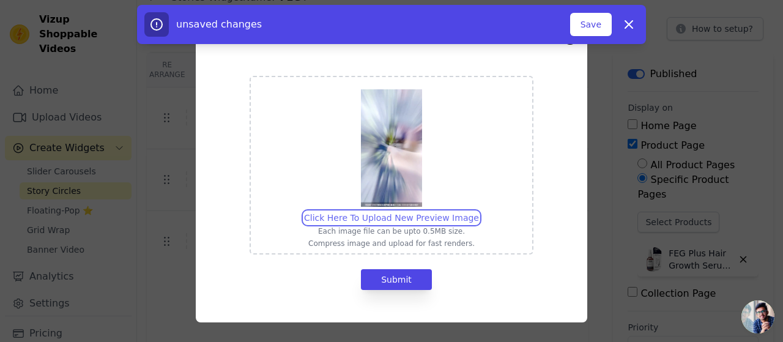
click at [478, 212] on input "Click Here To Upload New Preview Image Each image file can be upto 0.5MB size. …" at bounding box center [478, 211] width 1 height 1
type input "C:\fakepath\rn-image_picker_lib_temp_a4c2b212-4196-45c9-b346-15282721ad6f.jpg"
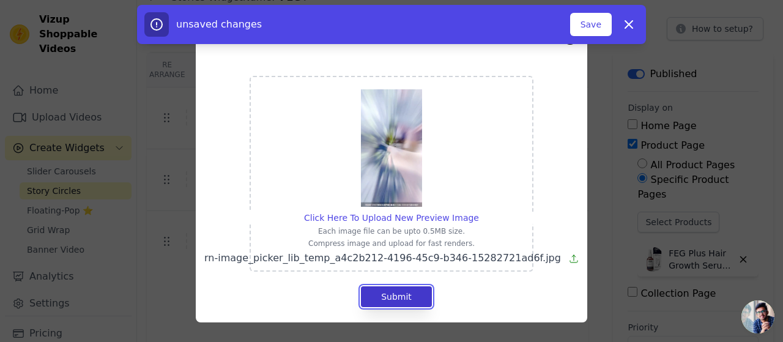
click at [406, 291] on button "Submit" at bounding box center [396, 296] width 71 height 21
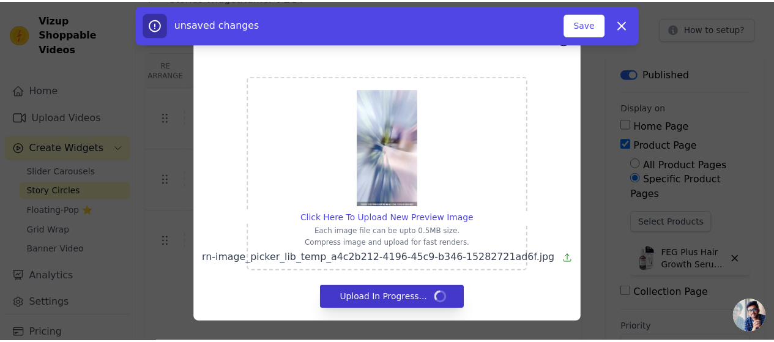
scroll to position [60, 0]
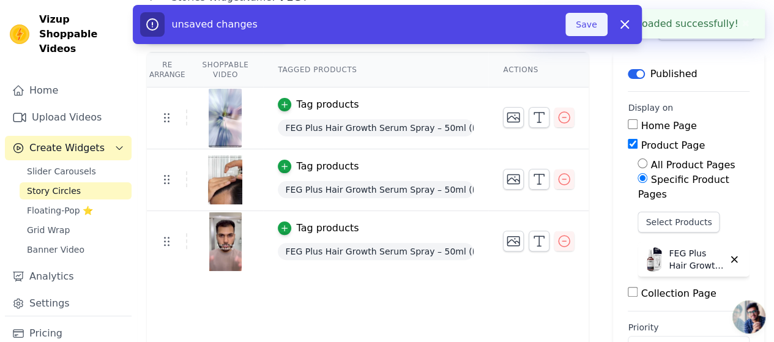
click at [592, 18] on button "Save" at bounding box center [586, 24] width 42 height 23
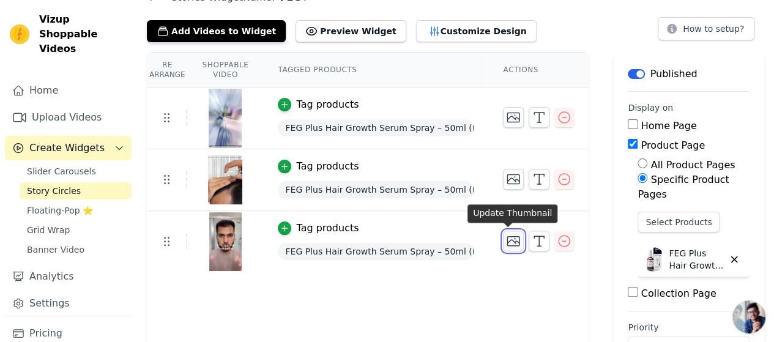
click at [513, 235] on icon "button" at bounding box center [513, 241] width 15 height 15
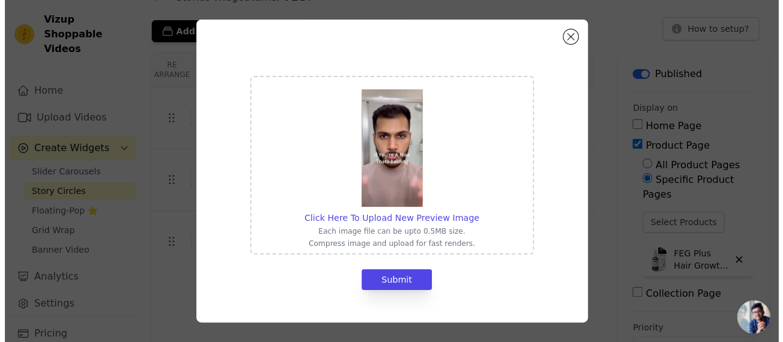
scroll to position [0, 0]
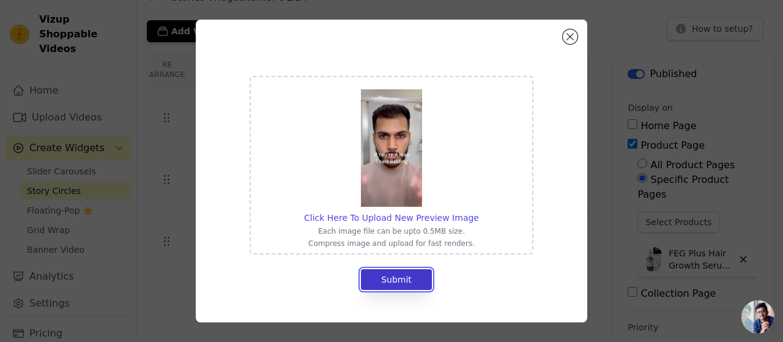
click at [405, 282] on button "Submit" at bounding box center [396, 279] width 71 height 21
click at [423, 217] on span "Click Here To Upload New Preview Image" at bounding box center [391, 218] width 175 height 10
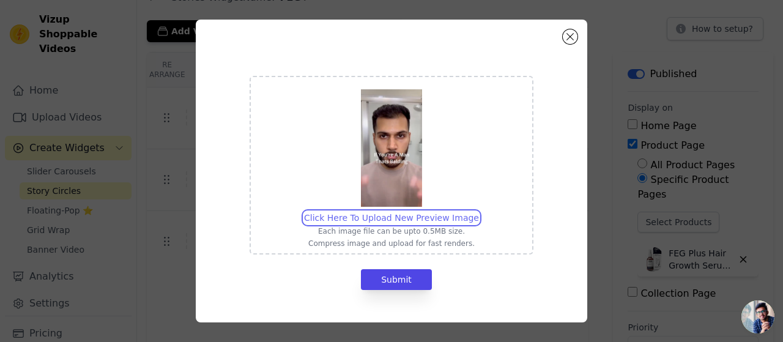
click at [478, 212] on input "Click Here To Upload New Preview Image Each image file can be upto 0.5MB size. …" at bounding box center [478, 211] width 1 height 1
type input "C:\fakepath\rn-image_picker_lib_temp_6360df57-323f-457a-93e5-aa304d16e885.jpg"
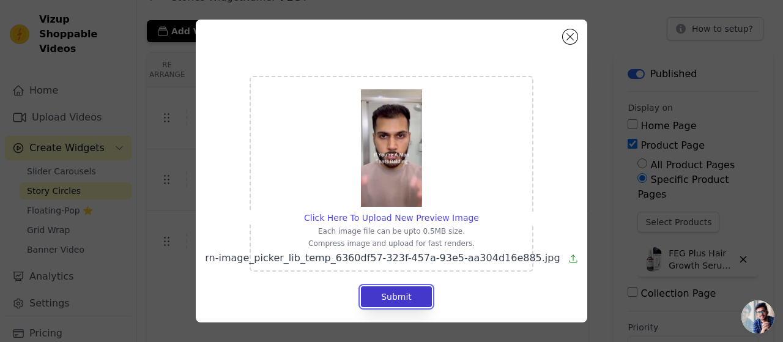
click at [409, 292] on button "Submit" at bounding box center [396, 296] width 71 height 21
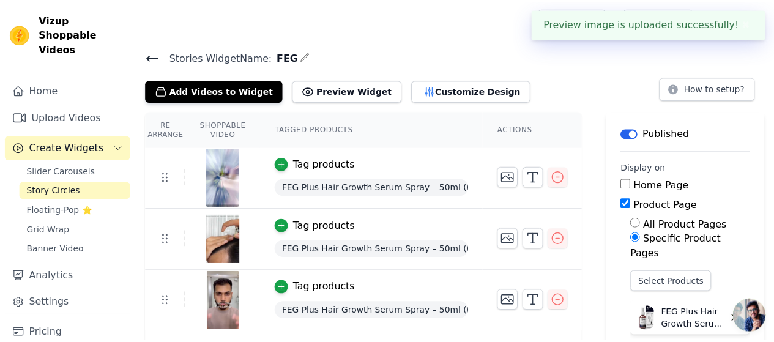
scroll to position [60, 0]
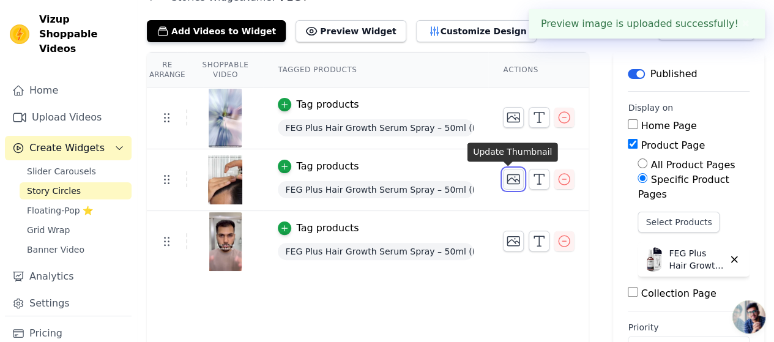
click at [508, 176] on icon "button" at bounding box center [513, 179] width 15 height 15
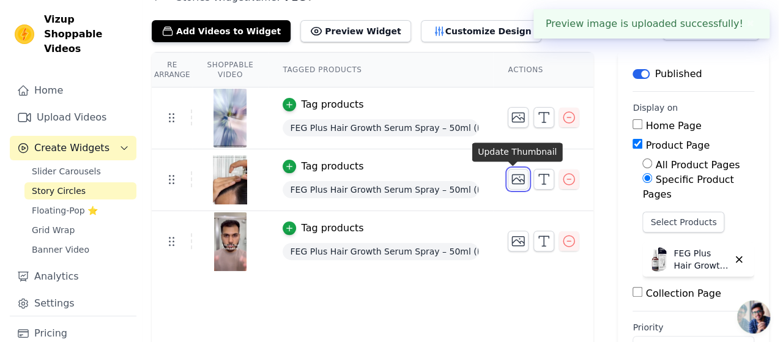
scroll to position [0, 0]
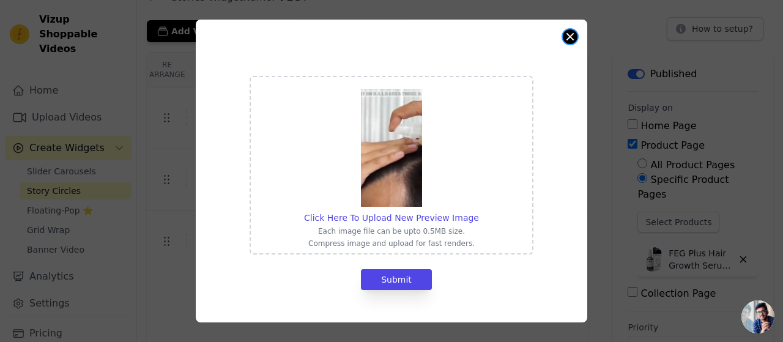
click at [567, 39] on button "Close modal" at bounding box center [570, 36] width 15 height 15
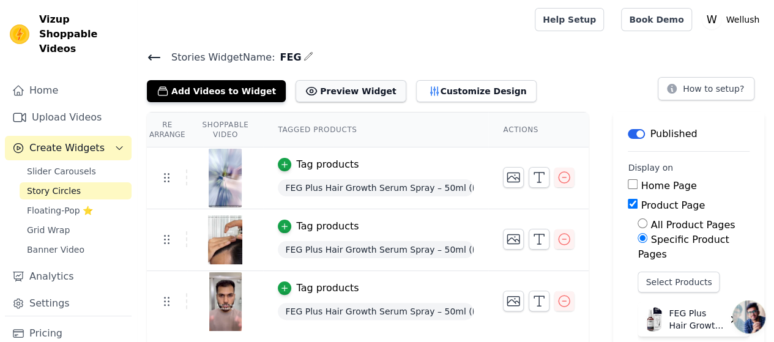
click at [335, 94] on button "Preview Widget" at bounding box center [350, 91] width 110 height 22
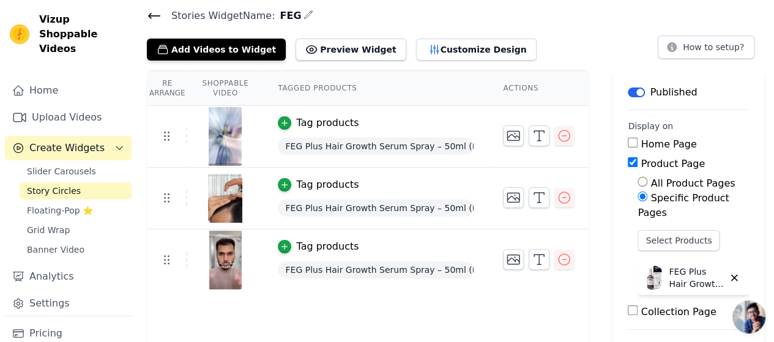
scroll to position [2, 0]
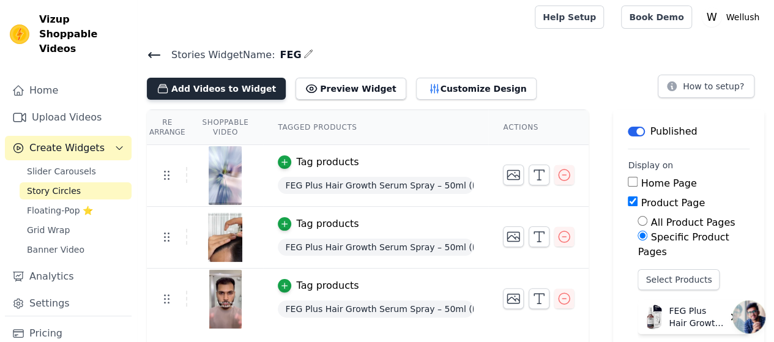
click at [237, 89] on button "Add Videos to Widget" at bounding box center [216, 89] width 139 height 22
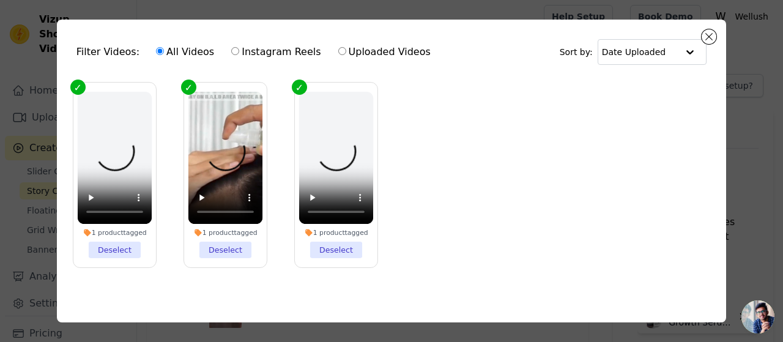
scroll to position [0, 0]
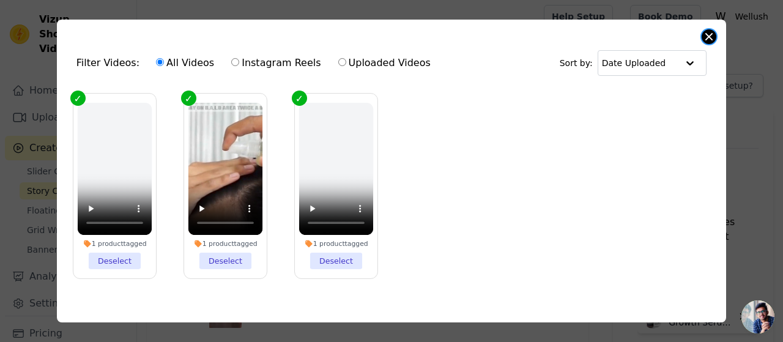
click at [708, 36] on button "Close modal" at bounding box center [709, 36] width 15 height 15
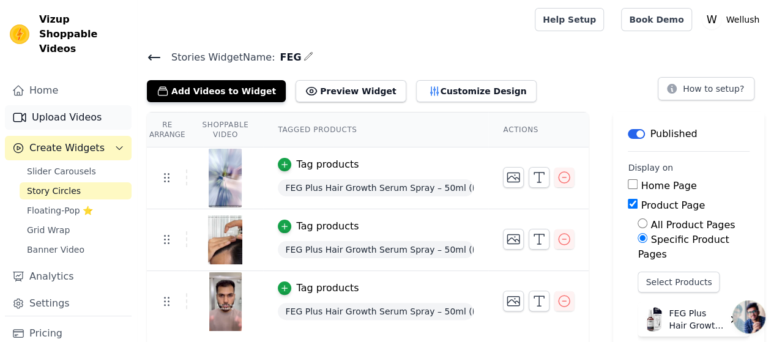
click at [75, 106] on link "Upload Videos" at bounding box center [68, 117] width 127 height 24
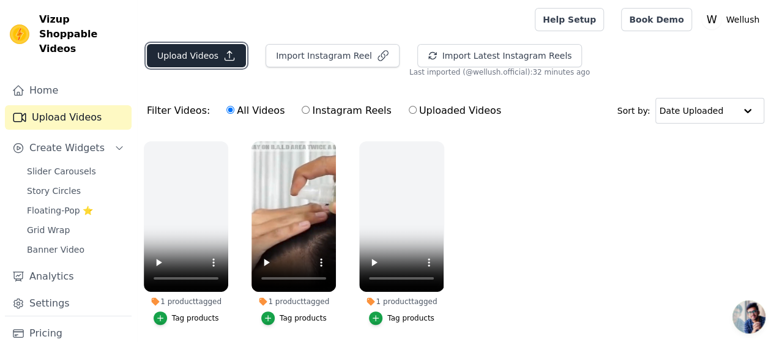
click at [204, 58] on button "Upload Videos" at bounding box center [196, 55] width 99 height 23
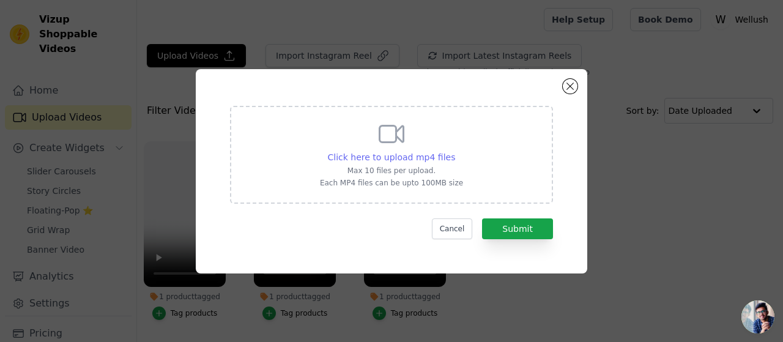
click at [409, 157] on span "Click here to upload mp4 files" at bounding box center [392, 157] width 128 height 10
click at [454, 151] on input "Click here to upload mp4 files Max 10 files per upload. Each MP4 files can be u…" at bounding box center [454, 150] width 1 height 1
type input "C:\fakepath\ssstik.io_@aalamak.store_1757052166852.mp4"
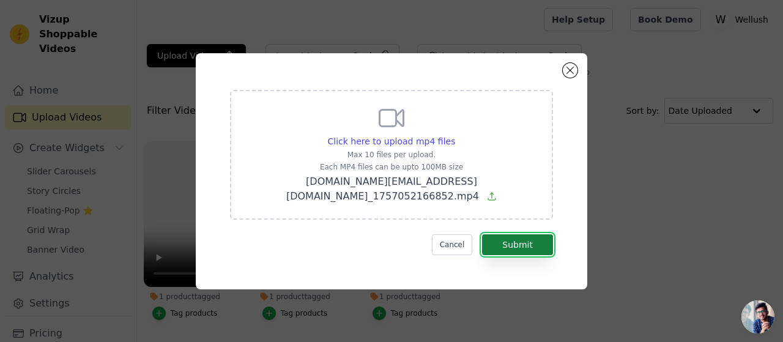
click at [511, 237] on button "Submit" at bounding box center [517, 244] width 71 height 21
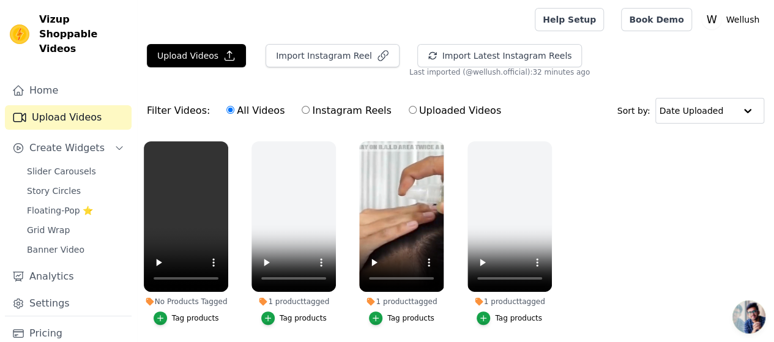
click at [191, 313] on div "Tag products" at bounding box center [195, 318] width 47 height 10
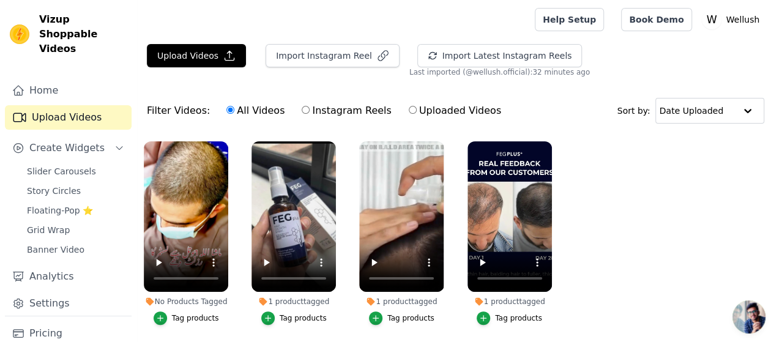
click at [201, 313] on div "Tag products" at bounding box center [195, 318] width 47 height 10
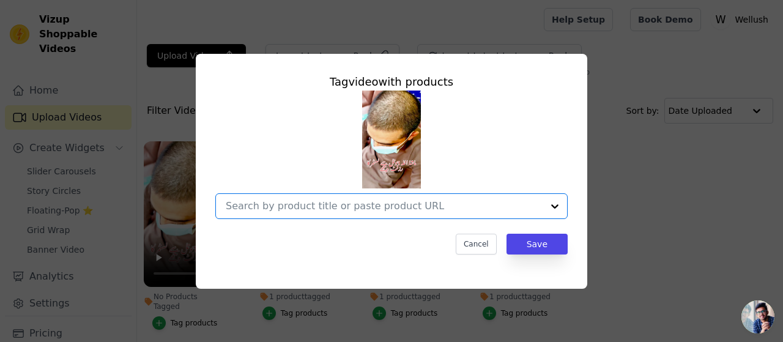
click at [516, 207] on input "No Products Tagged Tag video with products Option undefined, selected. Select i…" at bounding box center [384, 206] width 317 height 12
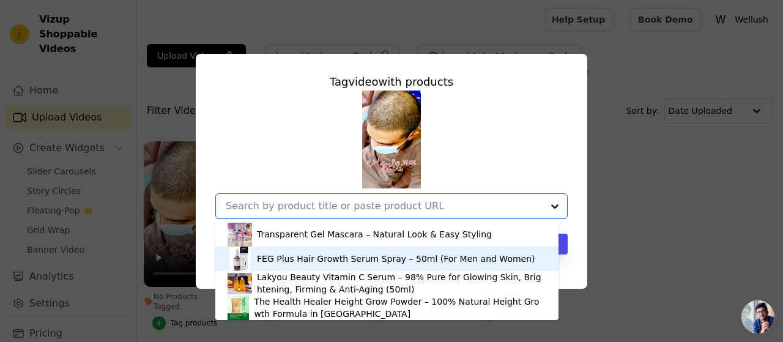
click at [355, 260] on div "FEG Plus Hair Growth Serum Spray – 50ml (For Men and Women)" at bounding box center [396, 259] width 278 height 12
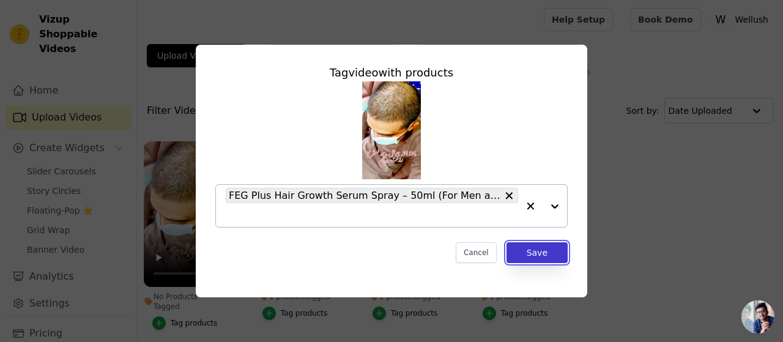
click at [552, 249] on button "Save" at bounding box center [536, 252] width 61 height 21
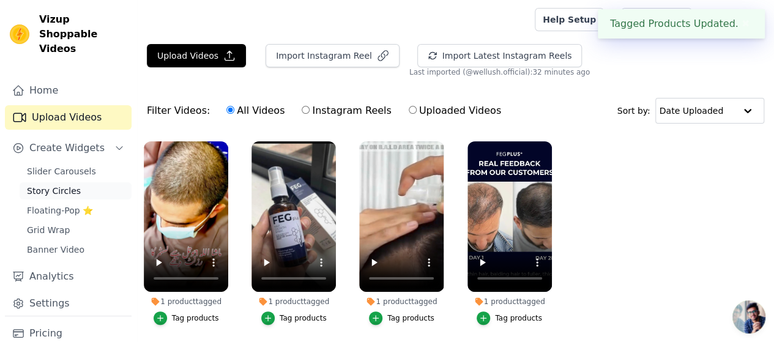
click at [62, 185] on span "Story Circles" at bounding box center [54, 191] width 54 height 12
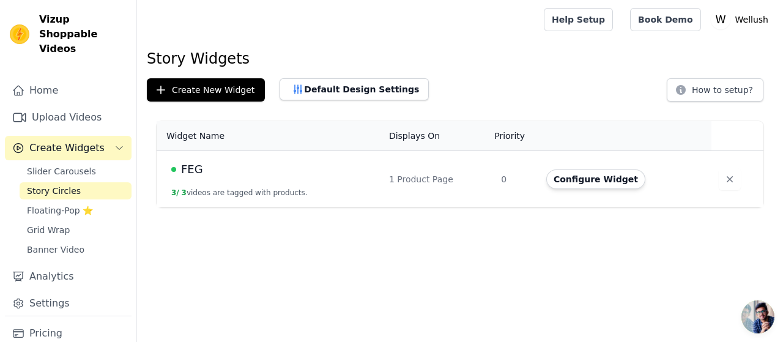
click at [190, 168] on span "FEG" at bounding box center [192, 169] width 22 height 17
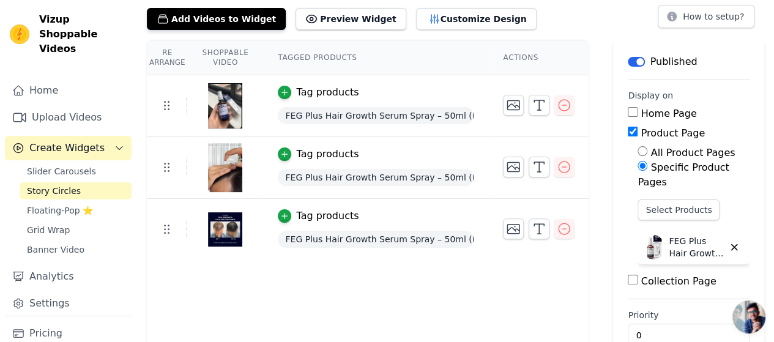
scroll to position [81, 0]
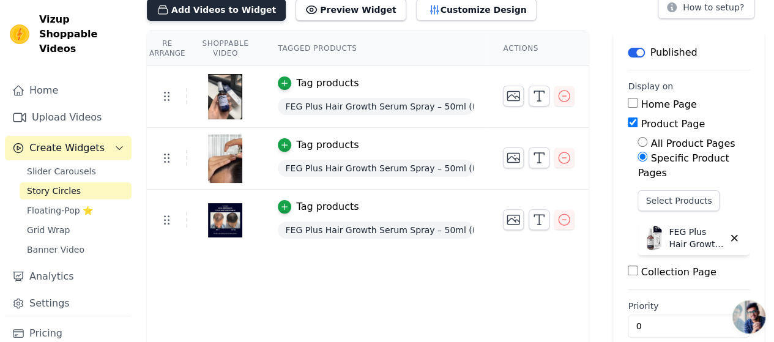
click at [229, 12] on button "Add Videos to Widget" at bounding box center [216, 10] width 139 height 22
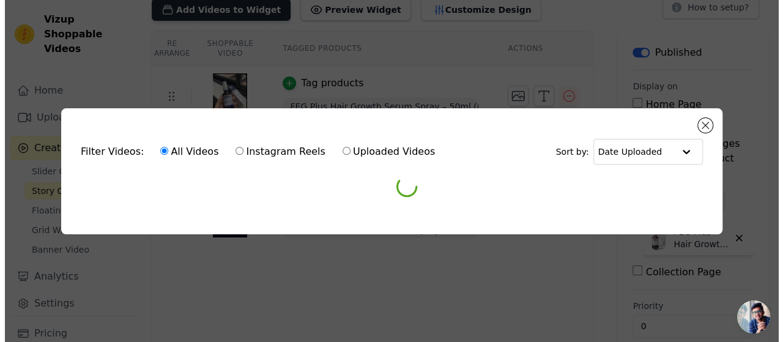
scroll to position [0, 0]
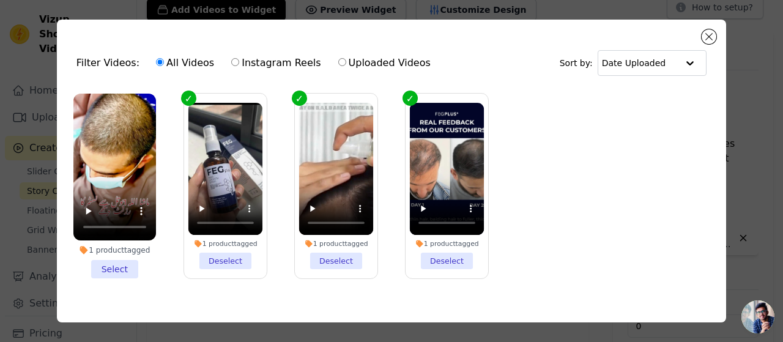
click at [126, 262] on li "1 product tagged Select" at bounding box center [114, 186] width 83 height 185
click at [0, 0] on input "1 product tagged Select" at bounding box center [0, 0] width 0 height 0
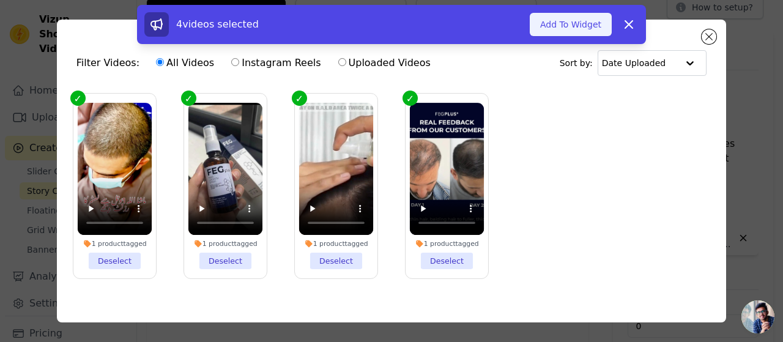
click at [595, 21] on button "Add To Widget" at bounding box center [571, 24] width 82 height 23
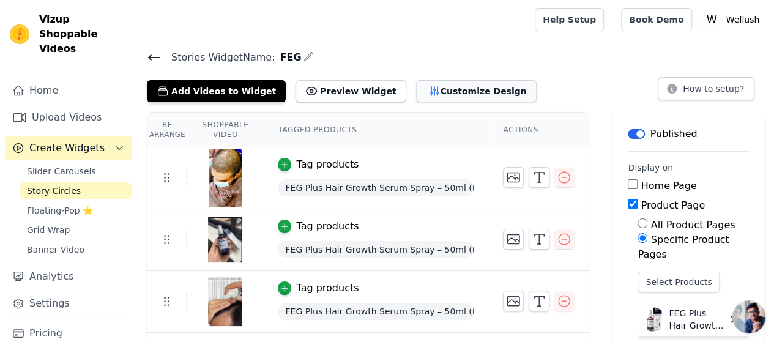
click at [434, 91] on button "Customize Design" at bounding box center [476, 91] width 120 height 22
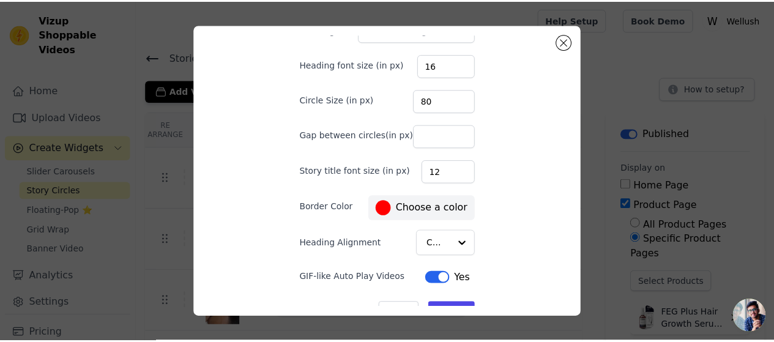
scroll to position [81, 0]
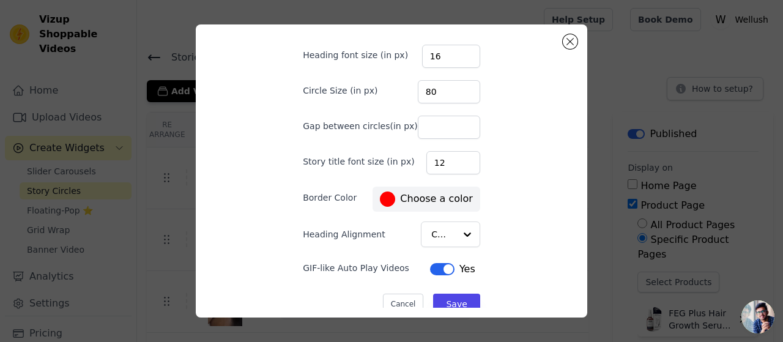
click at [383, 194] on div "Desktop Mobile Heading Heading font size (in px) 16 Circle Size (in px) 80 Gap …" at bounding box center [391, 89] width 217 height 273
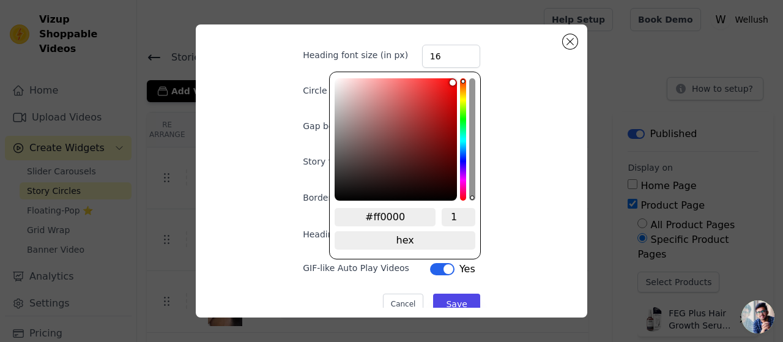
click at [514, 255] on div "Desktop Mobile Heading Heading font size (in px) 16 Circle Size (in px) 80 Gap …" at bounding box center [392, 170] width 372 height 273
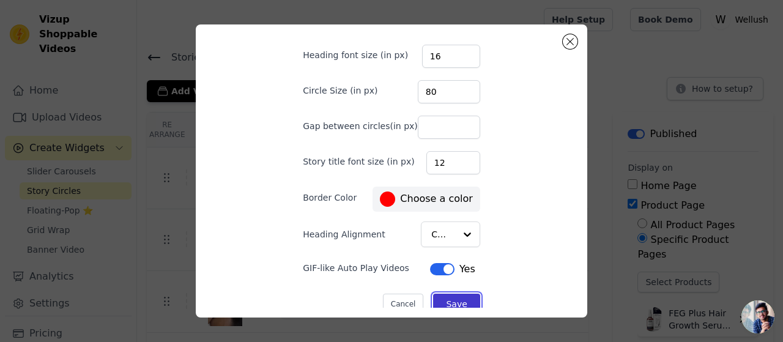
click at [453, 298] on button "Save" at bounding box center [456, 304] width 46 height 21
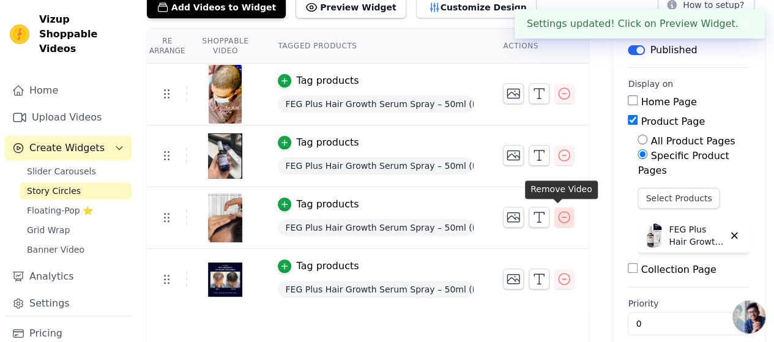
scroll to position [84, 0]
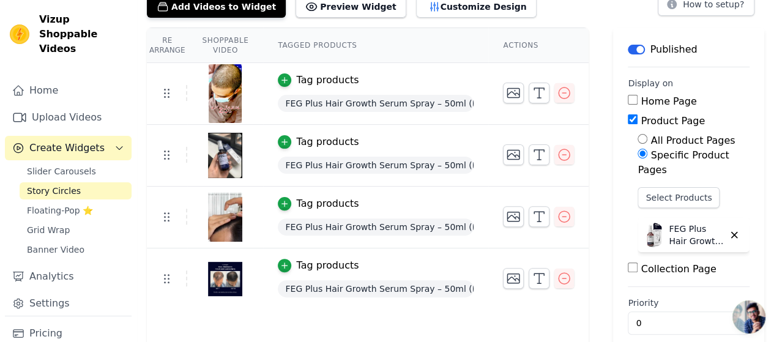
click at [217, 216] on img at bounding box center [225, 217] width 34 height 59
click at [232, 273] on img at bounding box center [225, 279] width 34 height 59
click at [345, 291] on span "FEG Plus Hair Growth Serum Spray – 50ml (For Men and Women)" at bounding box center [376, 288] width 196 height 17
click at [560, 91] on icon "button" at bounding box center [564, 93] width 15 height 15
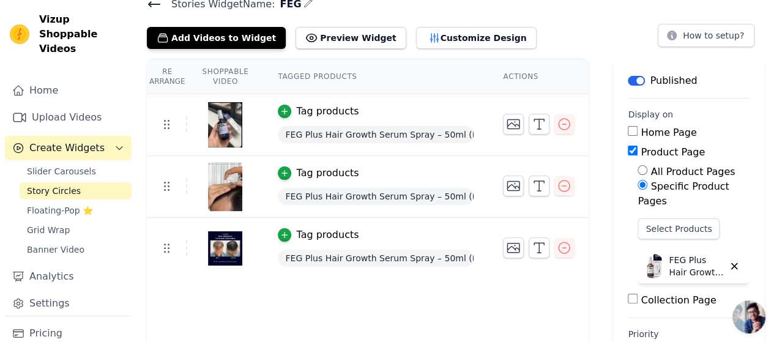
scroll to position [0, 0]
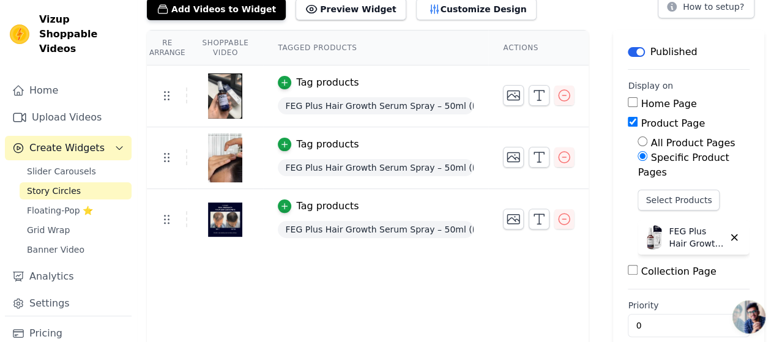
scroll to position [84, 0]
